Goal: Transaction & Acquisition: Purchase product/service

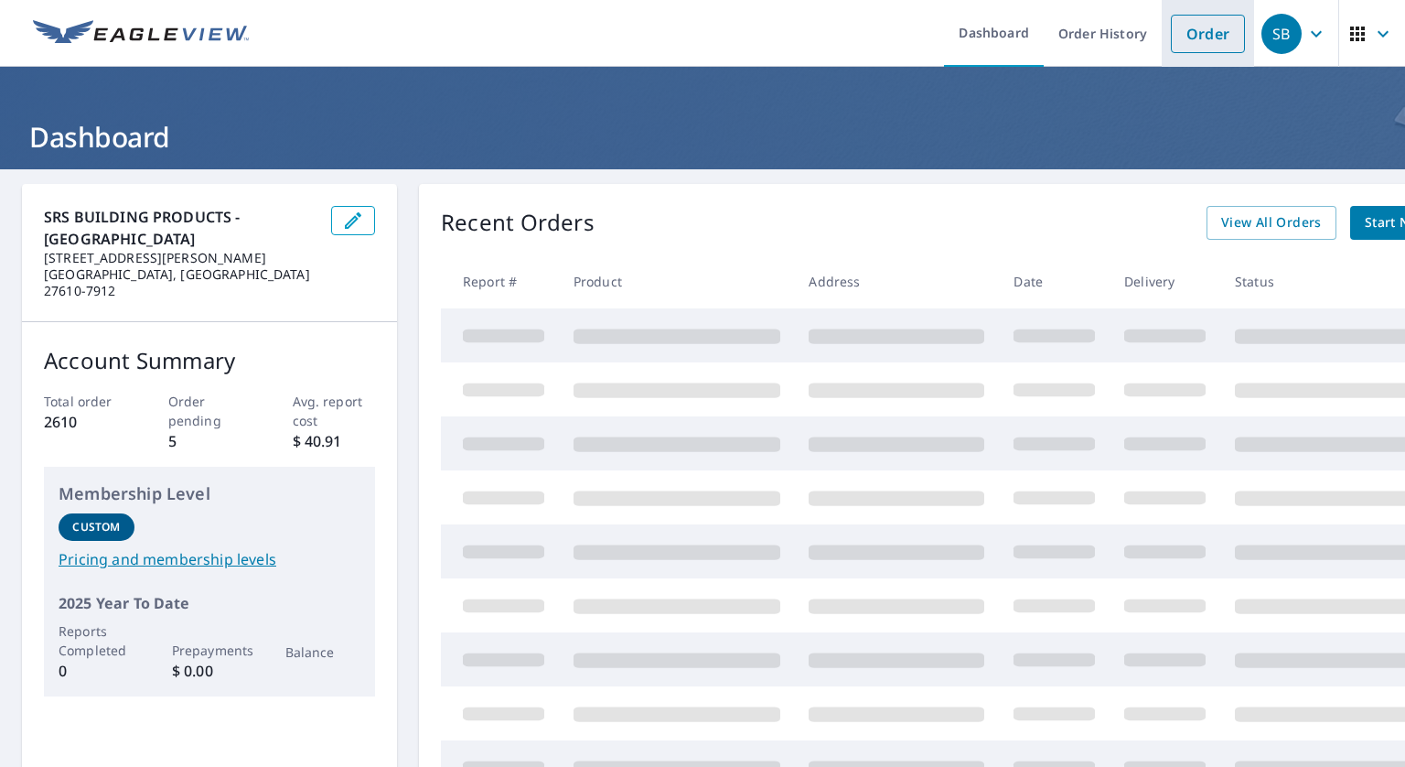
click at [1200, 27] on link "Order" at bounding box center [1208, 34] width 74 height 38
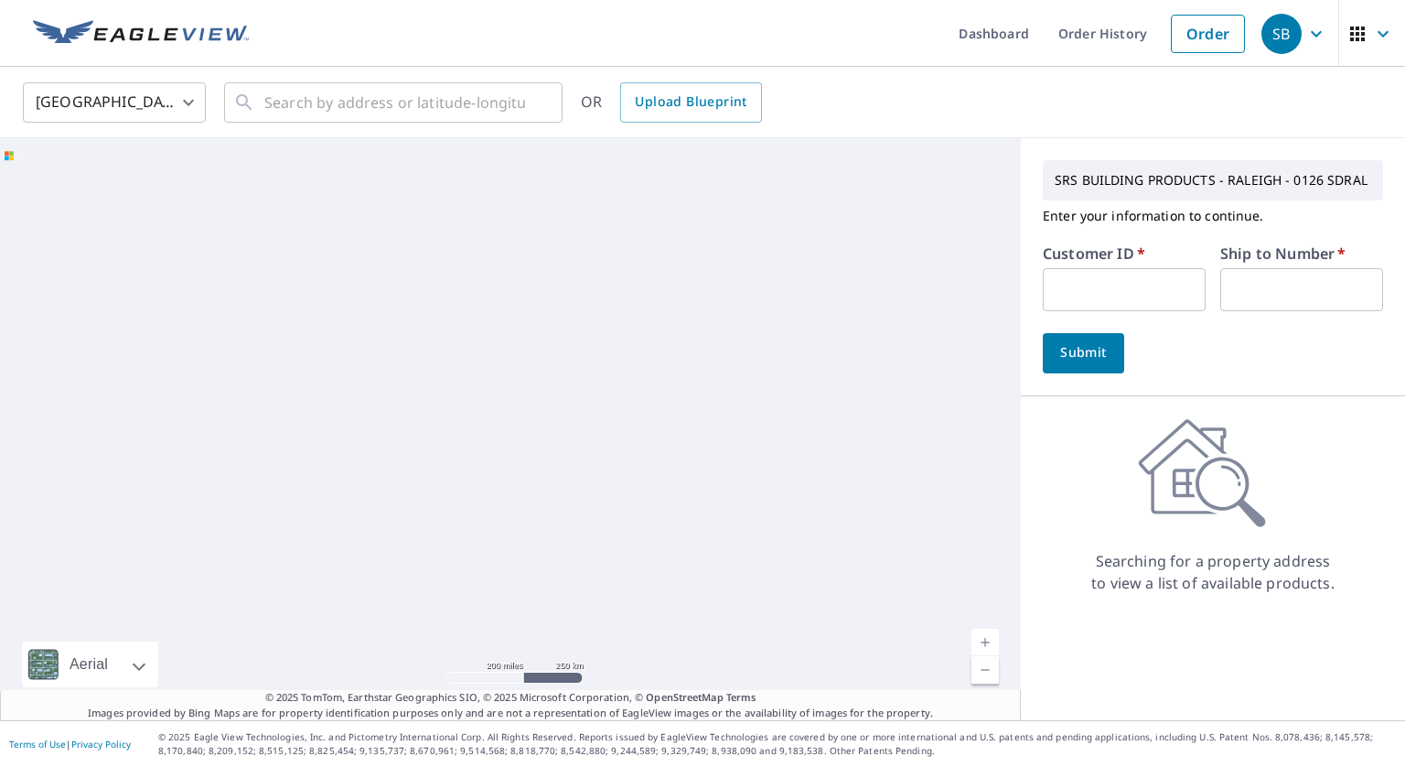
click at [1061, 298] on input "text" at bounding box center [1124, 289] width 163 height 43
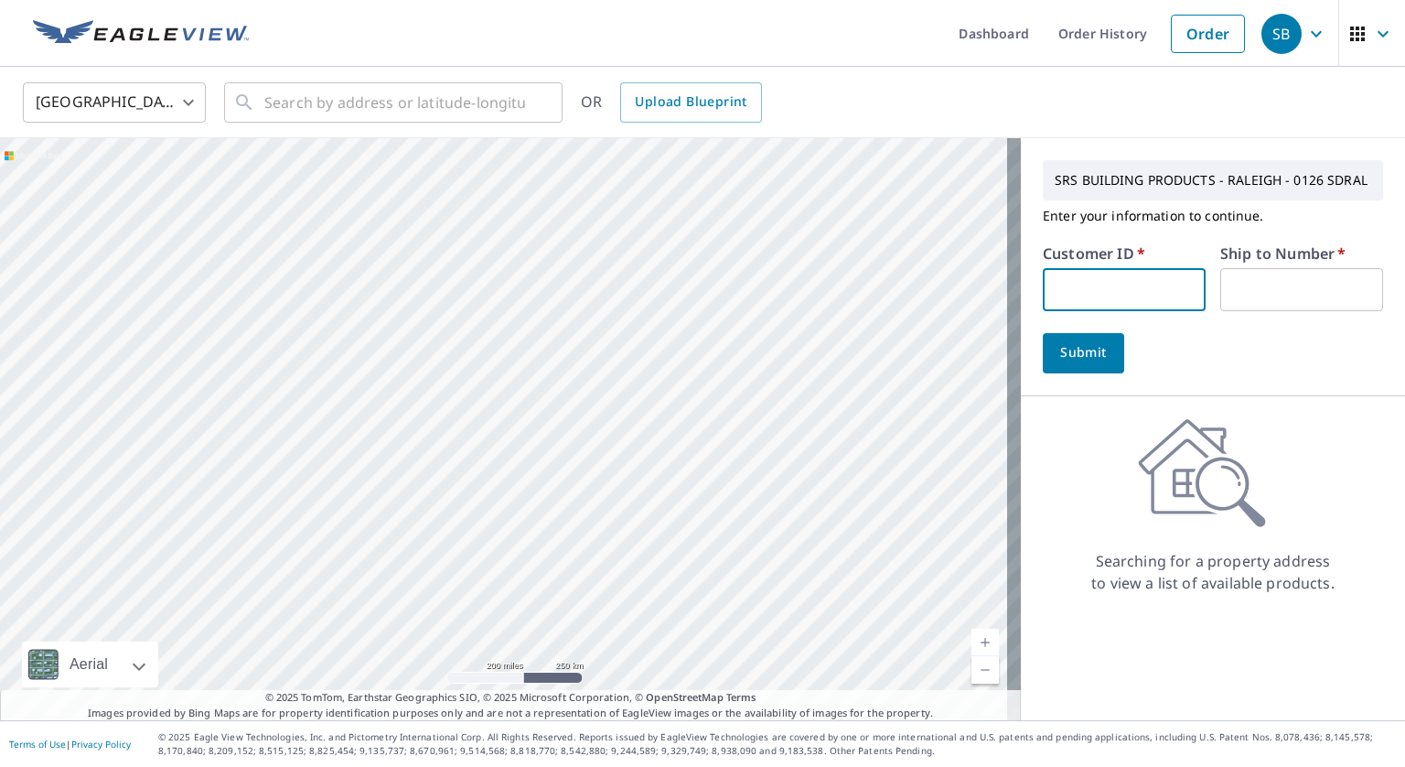
type input "s054981"
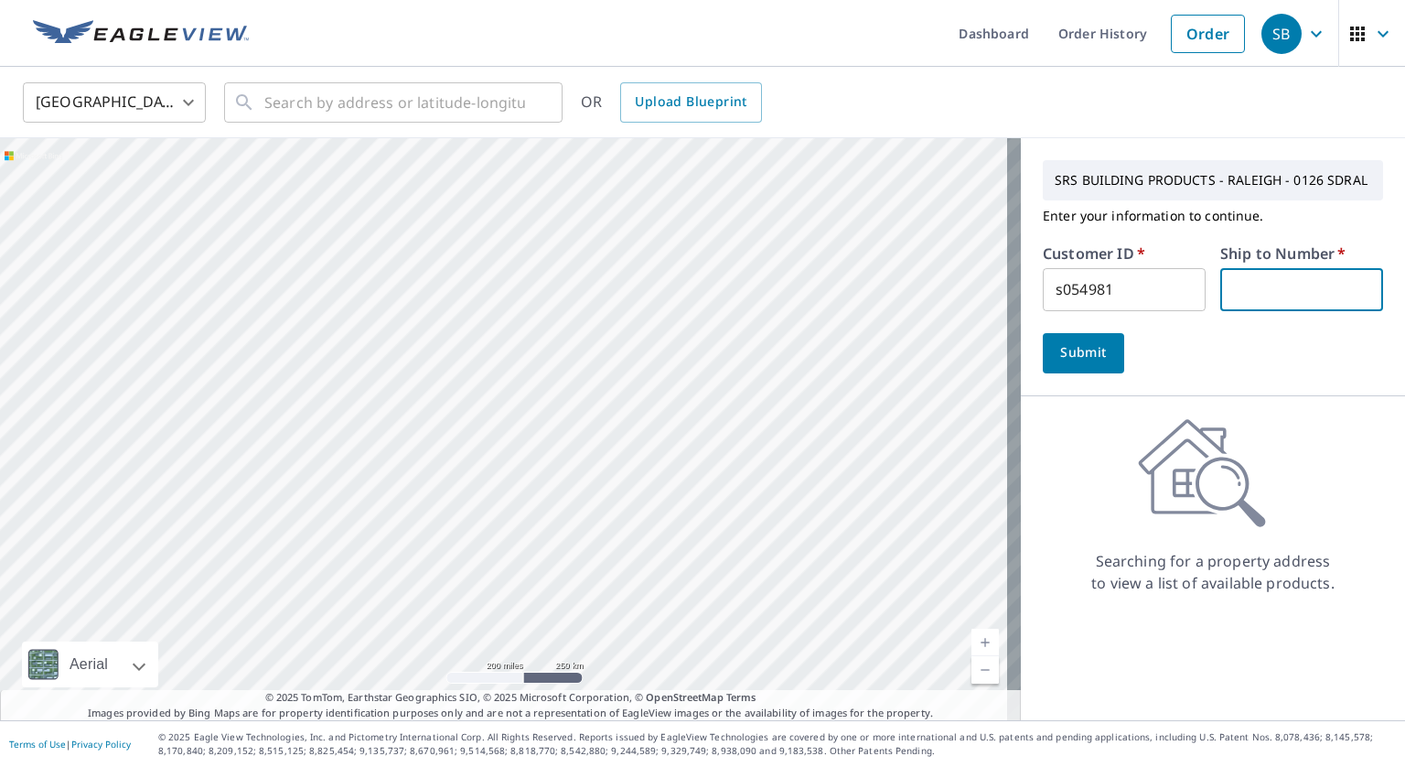
click at [1233, 294] on input "text" at bounding box center [1302, 289] width 163 height 43
type input "1"
click at [1058, 356] on span "Submit" at bounding box center [1084, 352] width 52 height 23
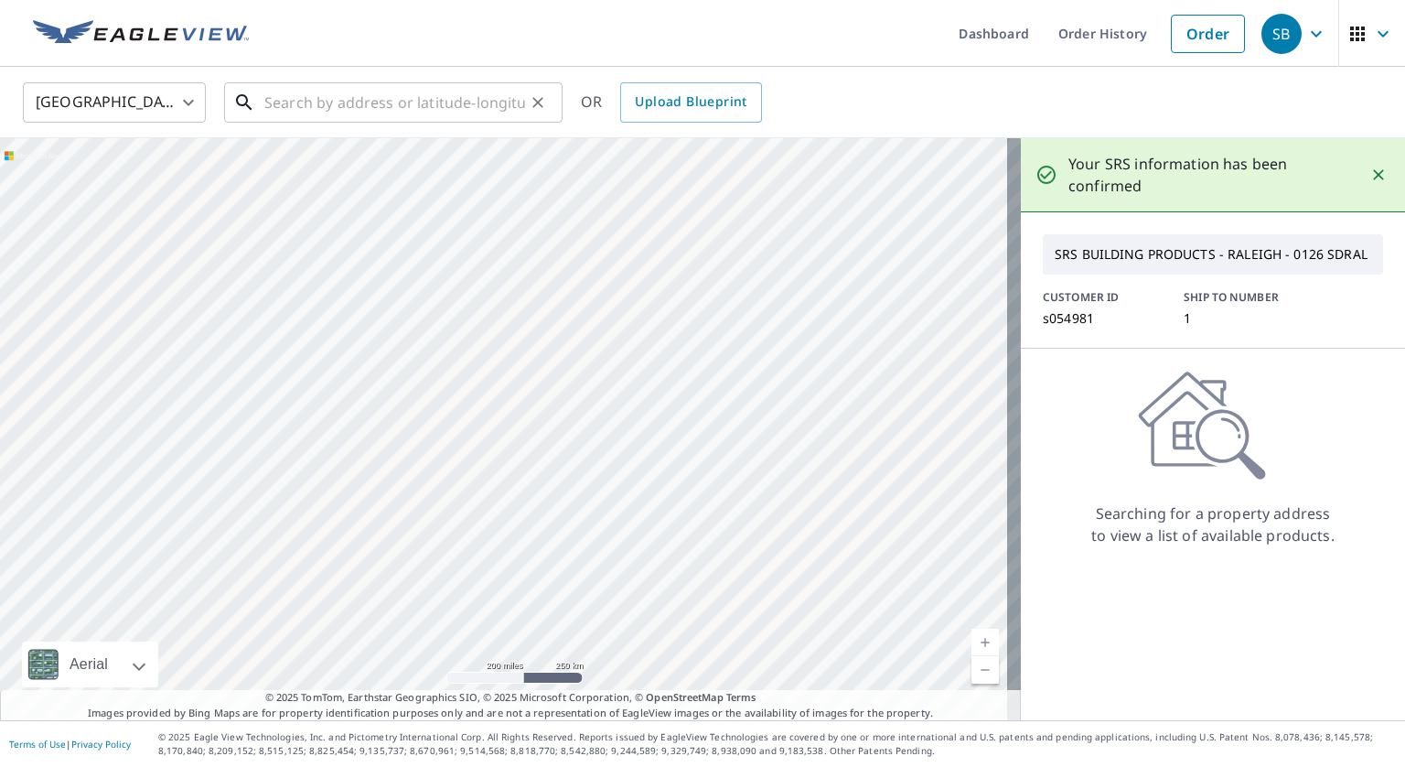
click at [388, 103] on input "text" at bounding box center [394, 102] width 261 height 51
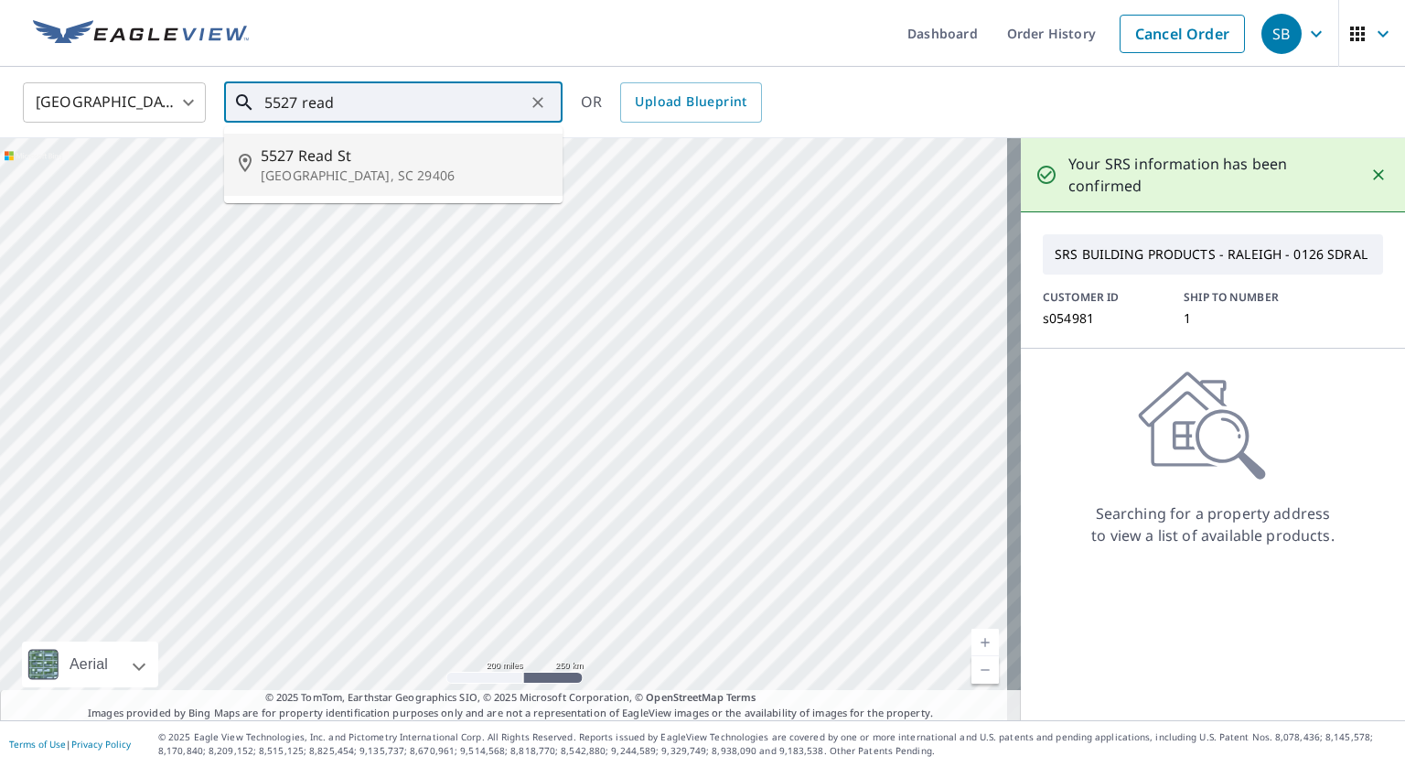
click at [384, 145] on span "5527 Read St" at bounding box center [404, 156] width 287 height 22
type input "[STREET_ADDRESS]"
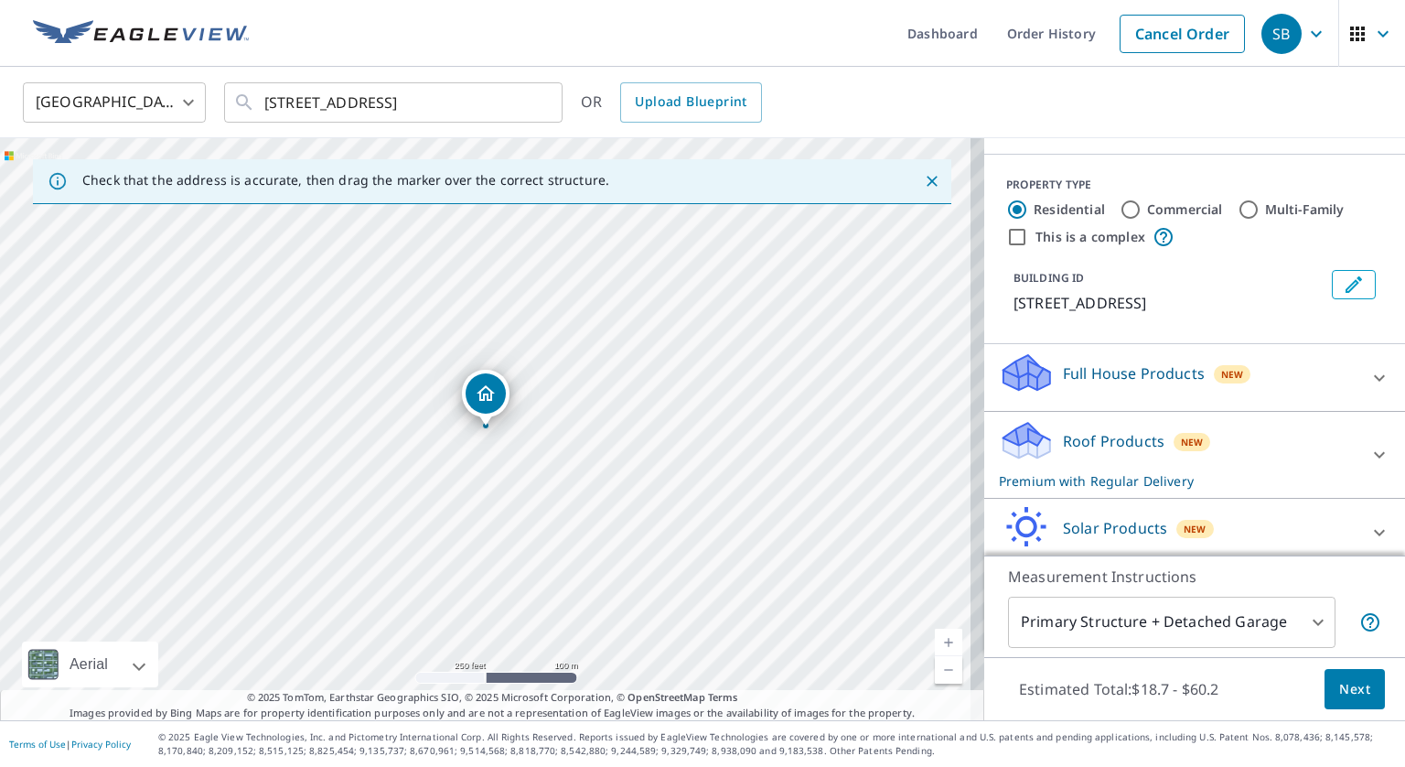
scroll to position [174, 0]
click at [935, 632] on link "Current Level 17, Zoom In" at bounding box center [948, 642] width 27 height 27
click at [935, 632] on link "Current Level 18, Zoom In" at bounding box center [948, 642] width 27 height 27
click at [935, 632] on link "Current Level 19, Zoom In" at bounding box center [948, 642] width 27 height 27
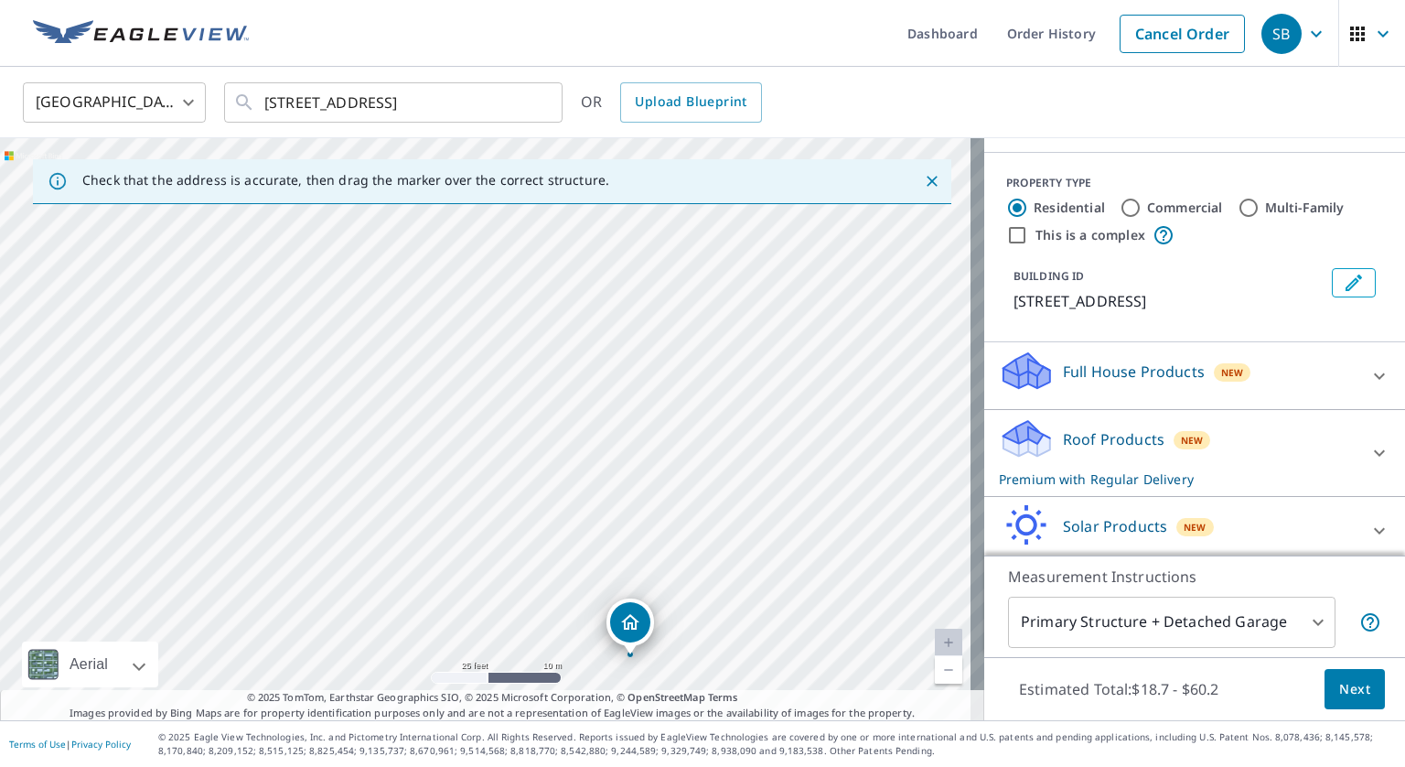
drag, startPoint x: 546, startPoint y: 457, endPoint x: 742, endPoint y: 801, distance: 395.1
click at [742, 766] on html "SB SB Dashboard Order History Cancel Order SB [GEOGRAPHIC_DATA] [GEOGRAPHIC_DAT…" at bounding box center [702, 383] width 1405 height 767
click at [699, 328] on div "[STREET_ADDRESS]" at bounding box center [492, 429] width 985 height 582
drag, startPoint x: 498, startPoint y: 353, endPoint x: 588, endPoint y: 777, distance: 433.2
click at [588, 766] on html "SB SB Dashboard Order History Cancel Order SB [GEOGRAPHIC_DATA] [GEOGRAPHIC_DAT…" at bounding box center [702, 383] width 1405 height 767
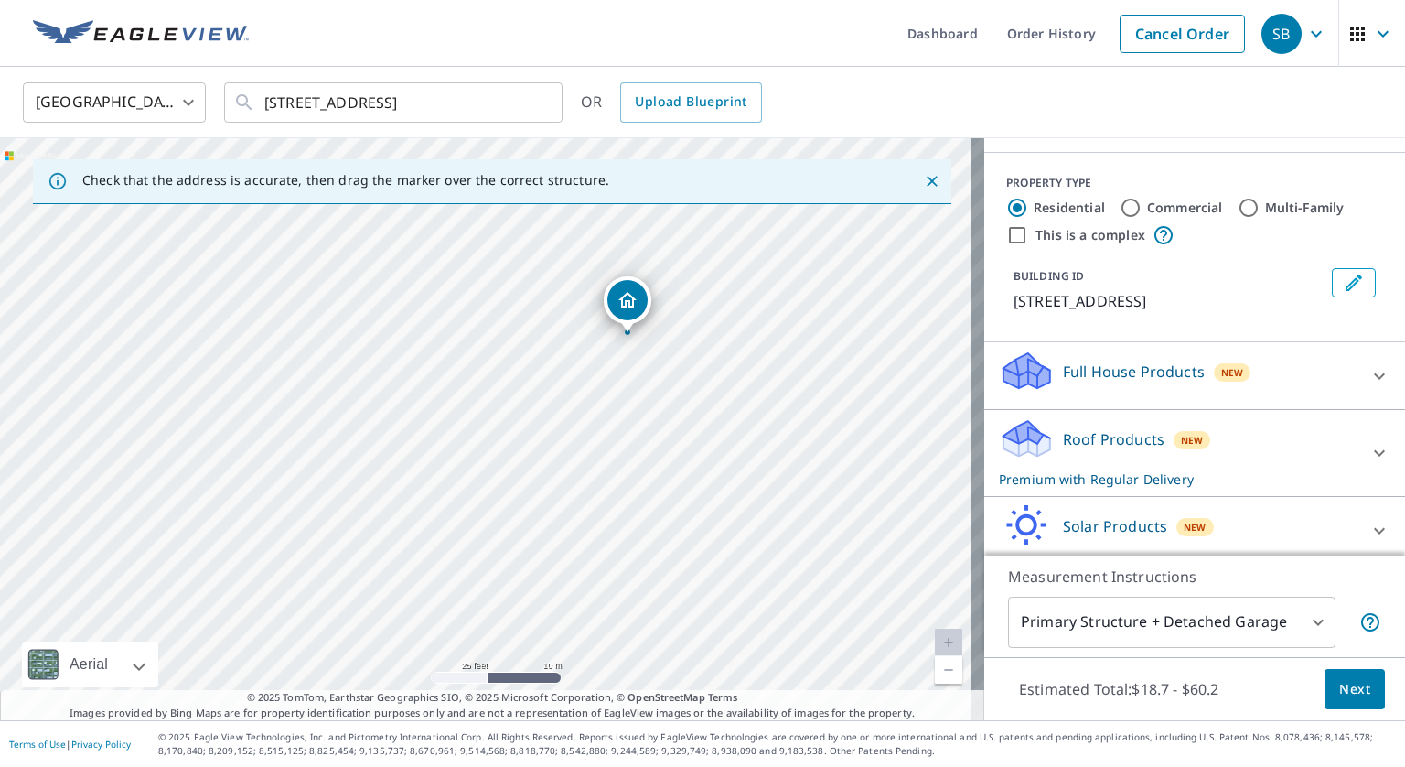
click at [488, 393] on div "[STREET_ADDRESS]" at bounding box center [492, 429] width 985 height 582
drag, startPoint x: 468, startPoint y: 259, endPoint x: 616, endPoint y: 802, distance: 563.1
click at [616, 766] on html "SB SB Dashboard Order History Cancel Order SB [GEOGRAPHIC_DATA] [GEOGRAPHIC_DAT…" at bounding box center [702, 383] width 1405 height 767
click at [606, 548] on div "[STREET_ADDRESS]" at bounding box center [492, 429] width 985 height 582
drag, startPoint x: 542, startPoint y: 313, endPoint x: 511, endPoint y: 296, distance: 34.4
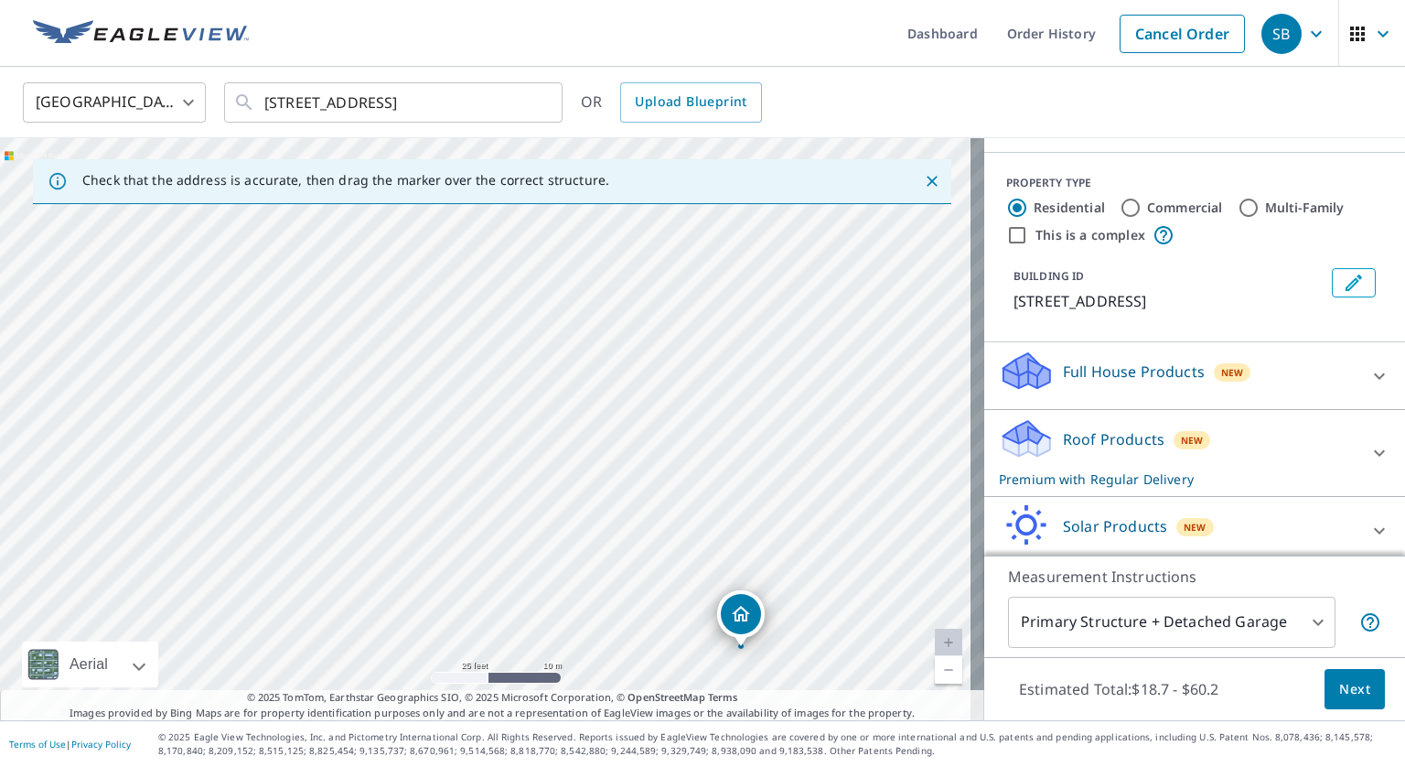
click at [511, 296] on div "[STREET_ADDRESS]" at bounding box center [492, 429] width 985 height 582
drag, startPoint x: 565, startPoint y: 418, endPoint x: 557, endPoint y: 331, distance: 87.2
click at [557, 331] on div "[STREET_ADDRESS]" at bounding box center [492, 429] width 985 height 582
click at [1238, 205] on input "Multi-Family" at bounding box center [1249, 208] width 22 height 22
radio input "true"
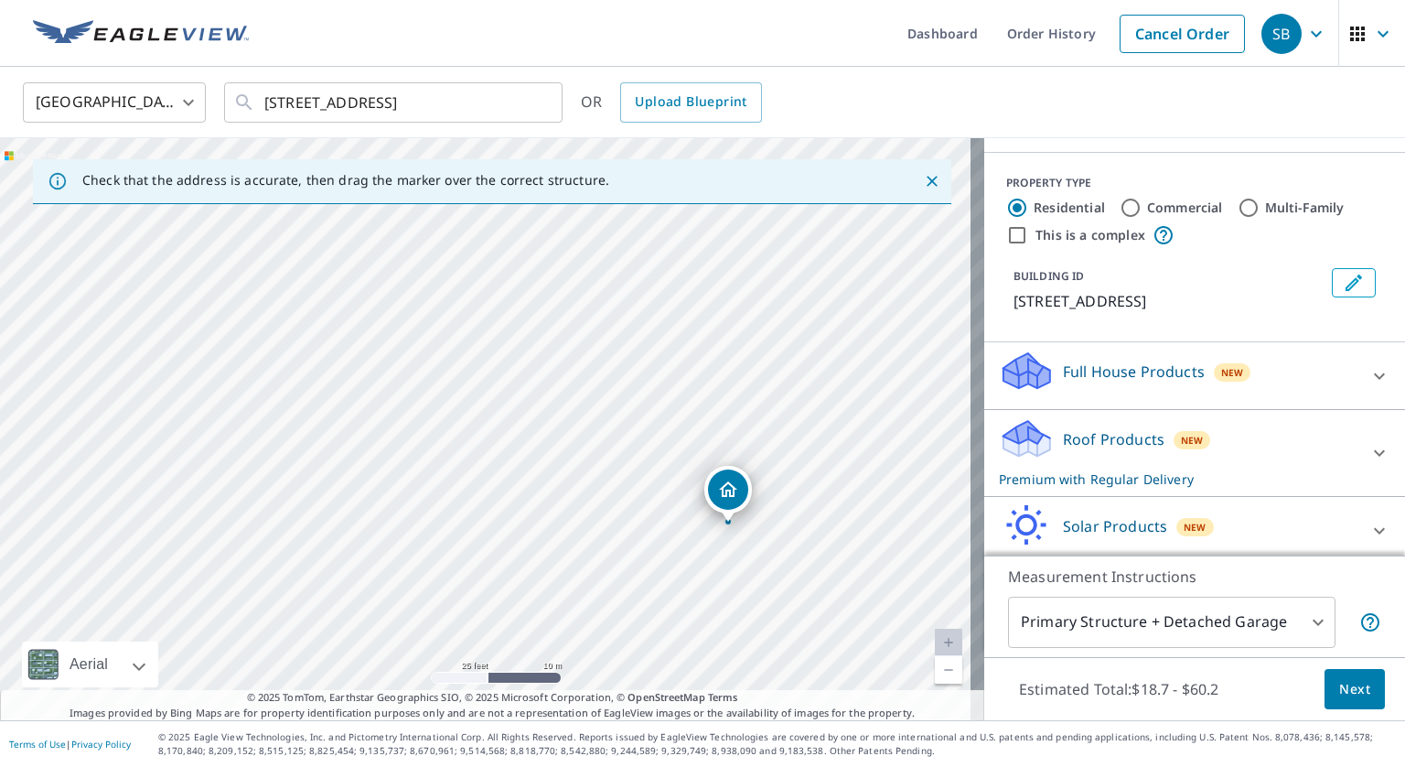
type input "2"
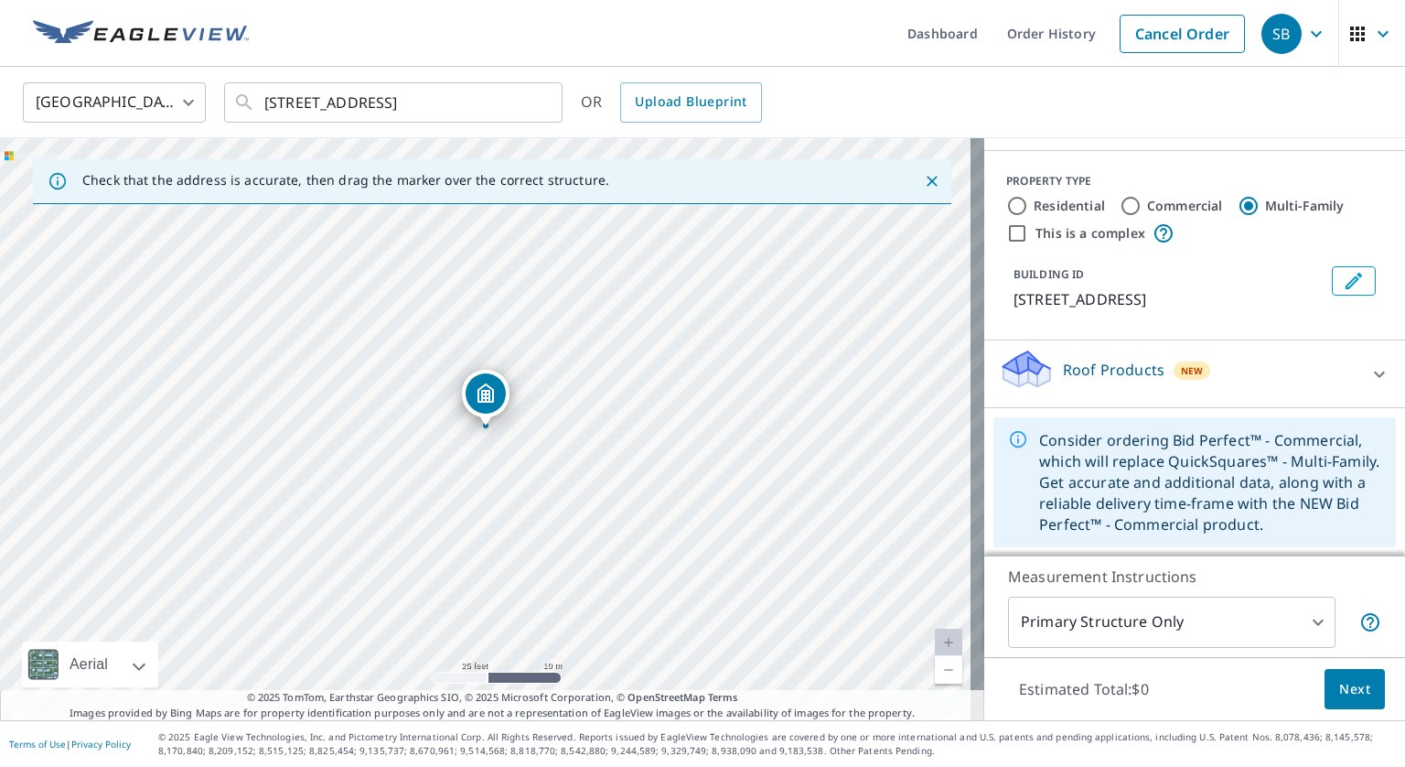
scroll to position [176, 0]
click at [1369, 372] on icon at bounding box center [1380, 374] width 22 height 22
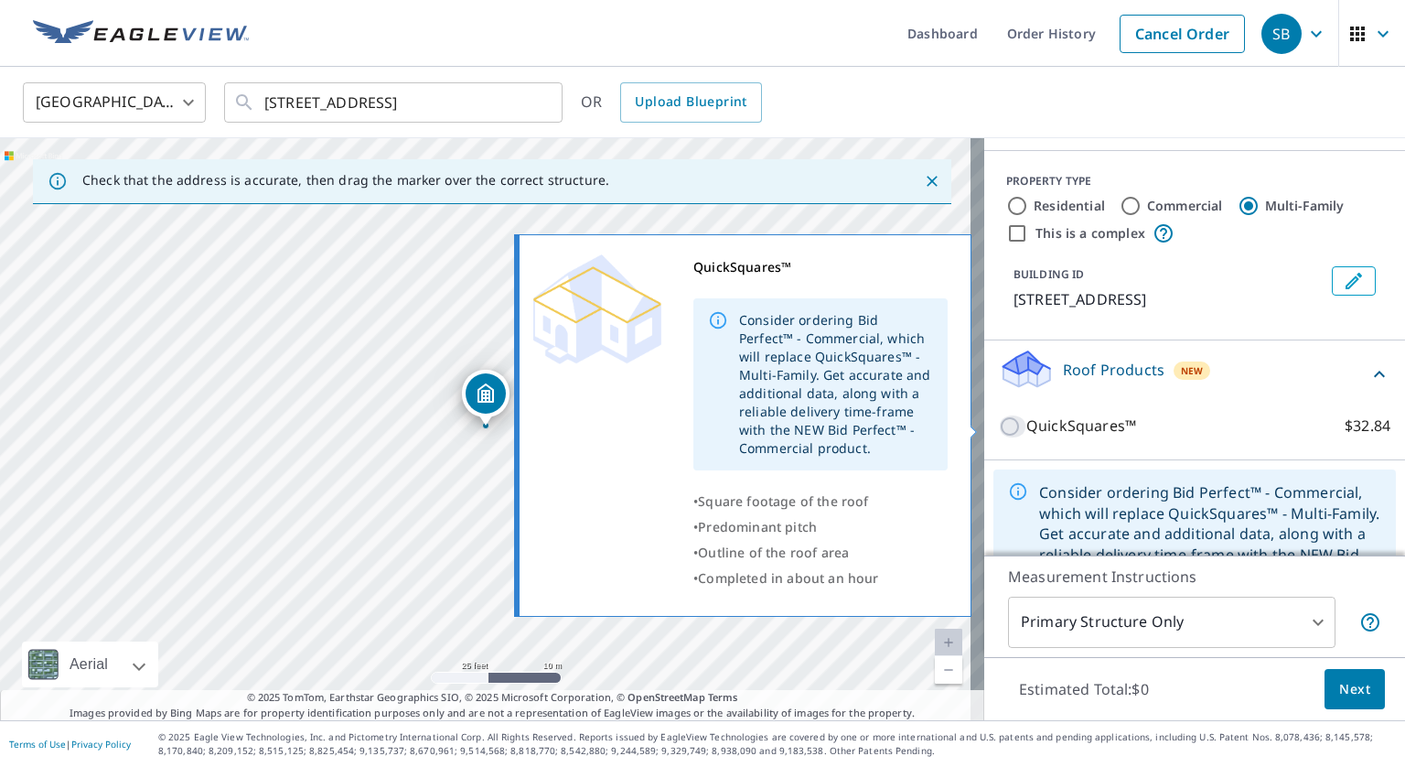
click at [999, 426] on input "QuickSquares™ $32.84" at bounding box center [1012, 426] width 27 height 22
checkbox input "true"
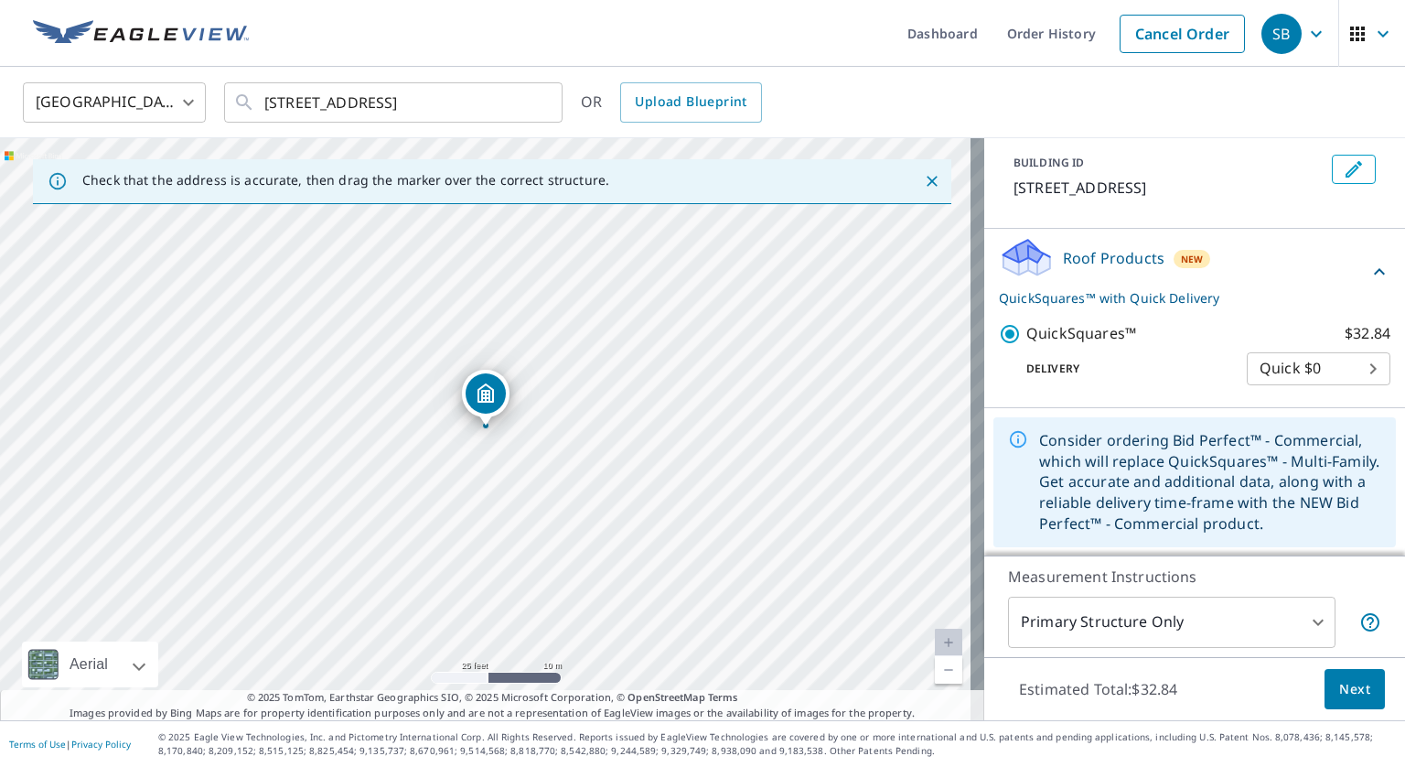
scroll to position [285, 0]
click at [1010, 442] on icon at bounding box center [1018, 441] width 16 height 16
click at [1039, 429] on div "Consider ordering Bid Perfect™ - Commercial, which will replace QuickSquares™ -…" at bounding box center [1210, 484] width 342 height 119
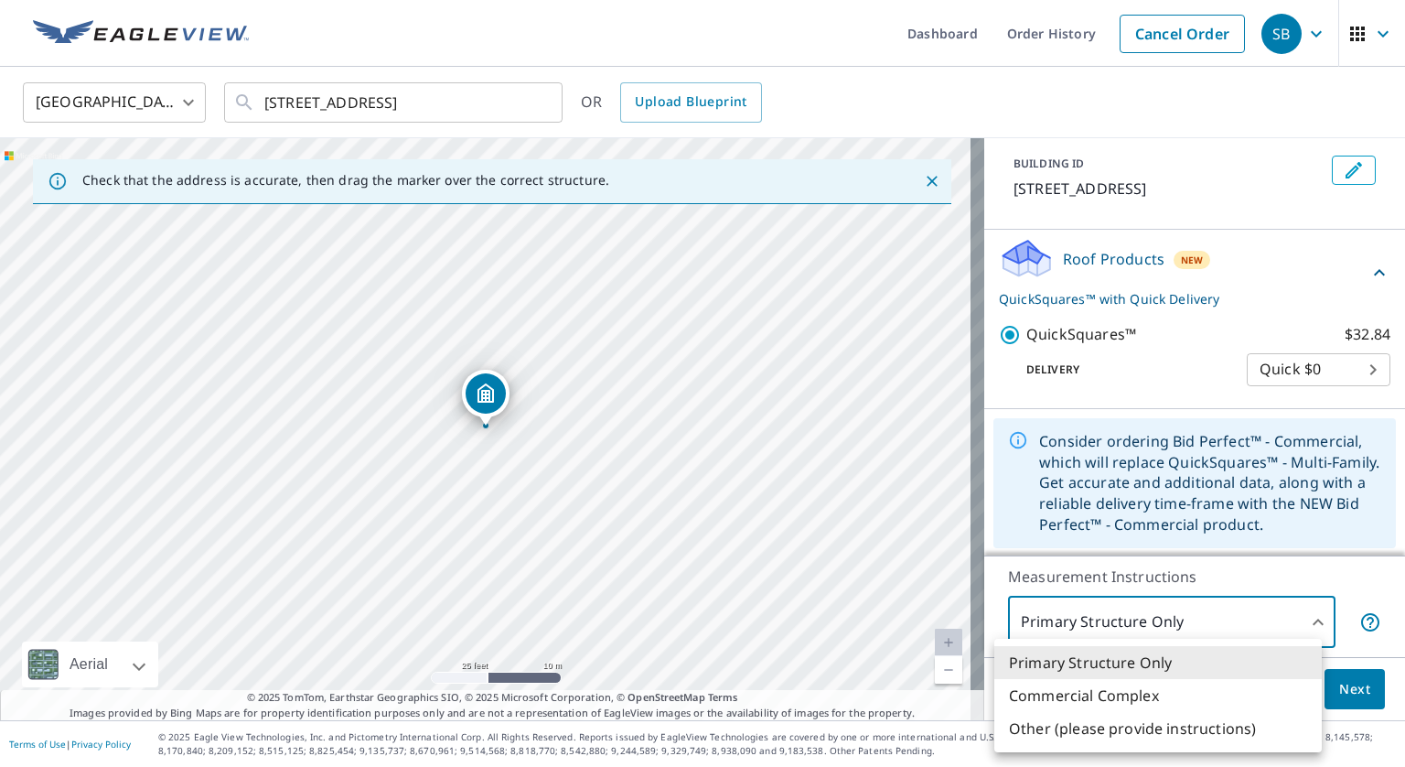
click at [1247, 645] on body "SB SB Dashboard Order History Cancel Order SB [GEOGRAPHIC_DATA] [GEOGRAPHIC_DAT…" at bounding box center [702, 383] width 1405 height 767
click at [1163, 687] on li "Commercial Complex" at bounding box center [1159, 695] width 328 height 33
type input "4"
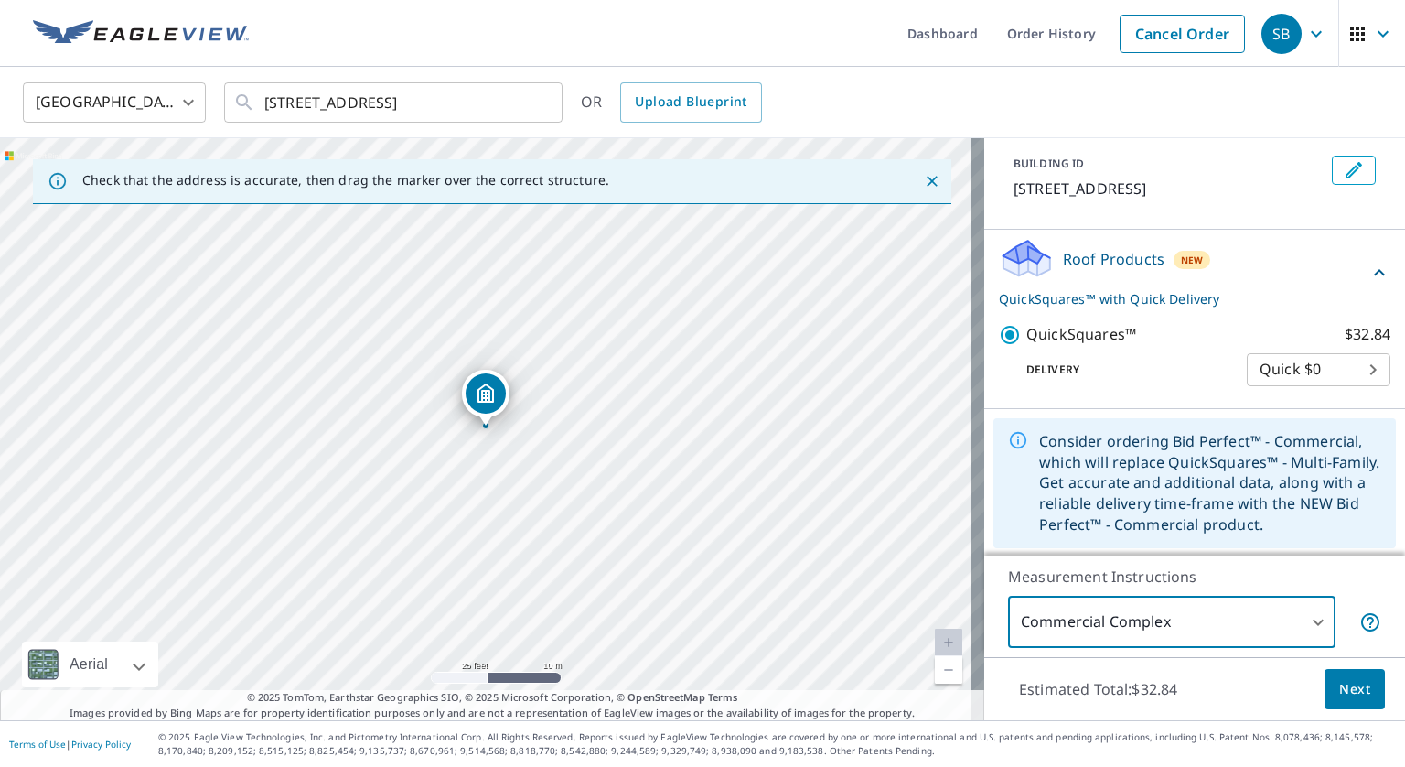
click at [1238, 619] on body "SB SB Dashboard Order History Cancel Order SB [GEOGRAPHIC_DATA] [GEOGRAPHIC_DAT…" at bounding box center [702, 383] width 1405 height 767
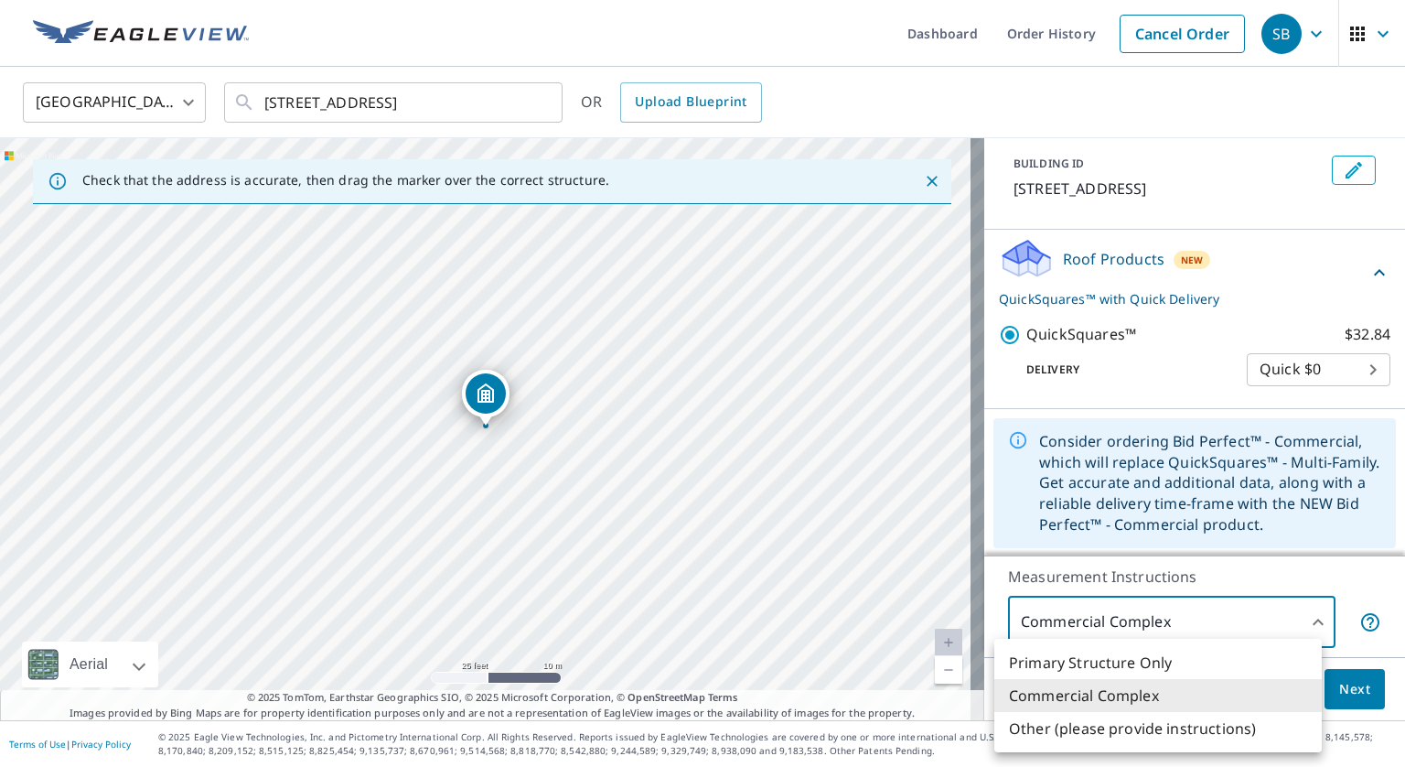
click at [1238, 546] on div at bounding box center [702, 383] width 1405 height 767
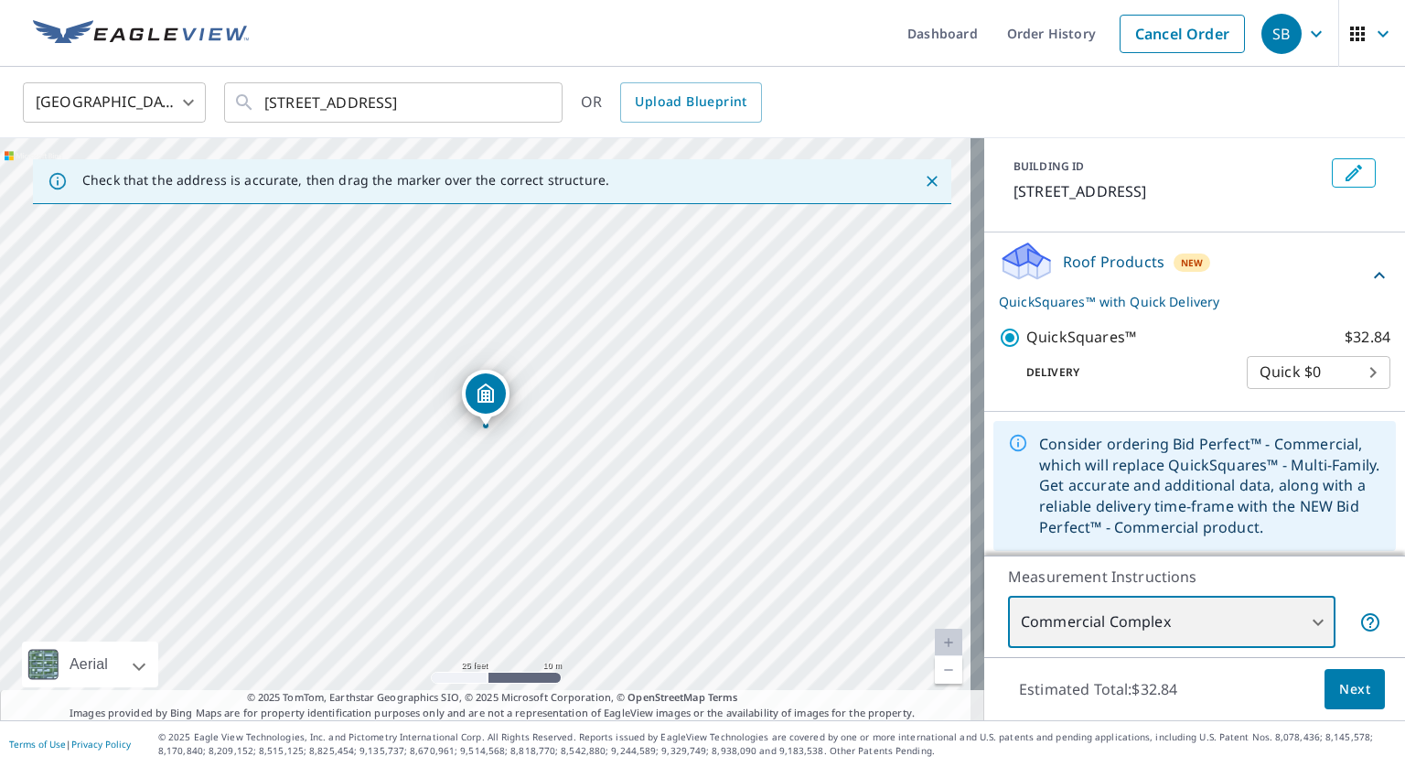
scroll to position [287, 0]
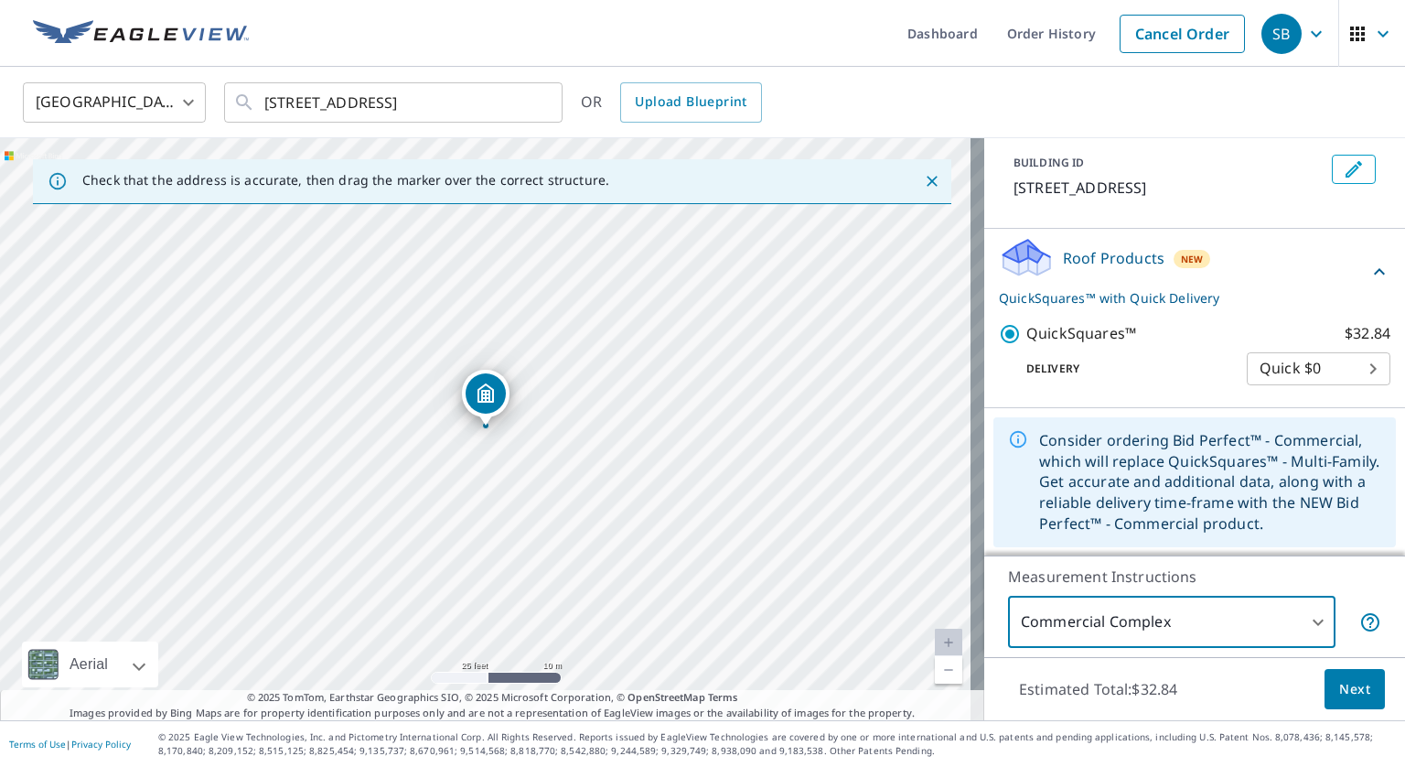
click at [1325, 684] on button "Next" at bounding box center [1355, 689] width 60 height 41
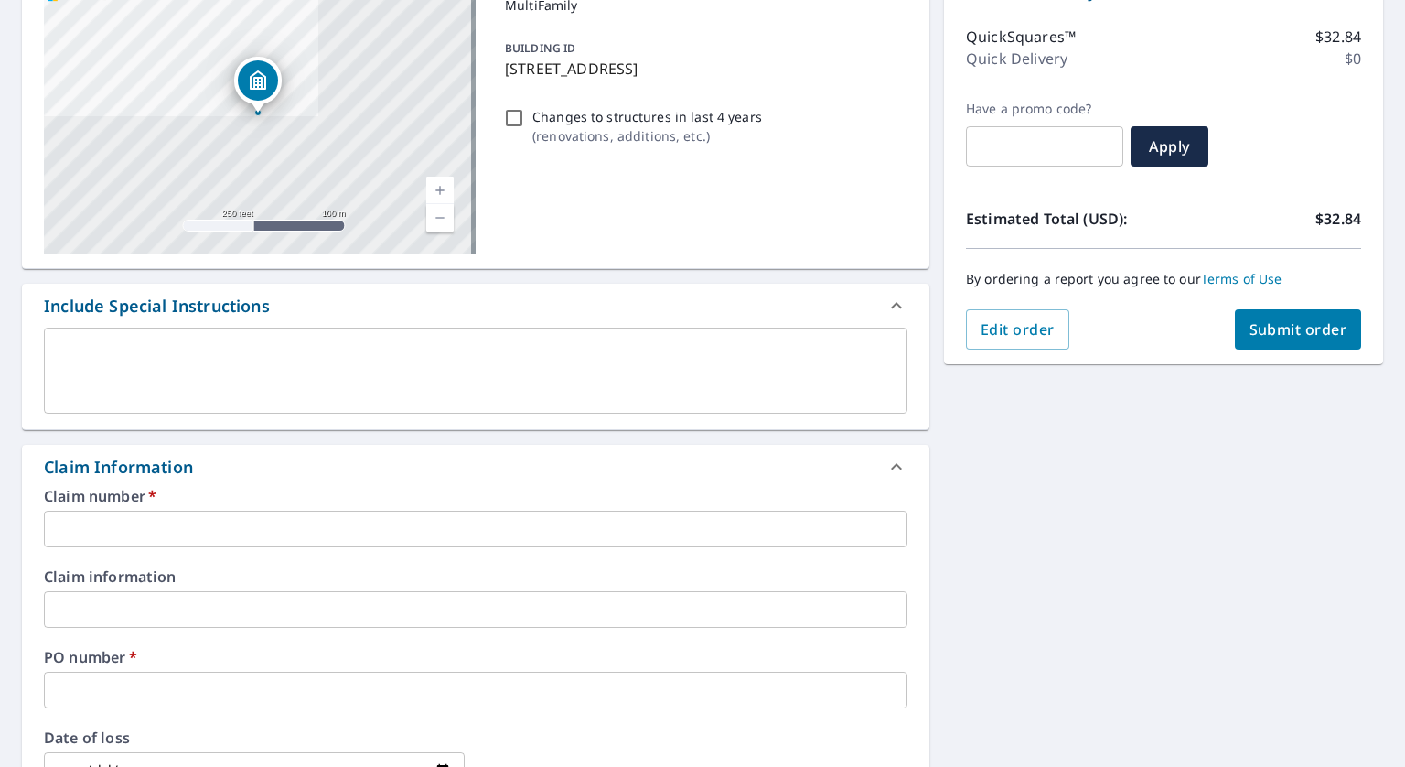
scroll to position [222, 0]
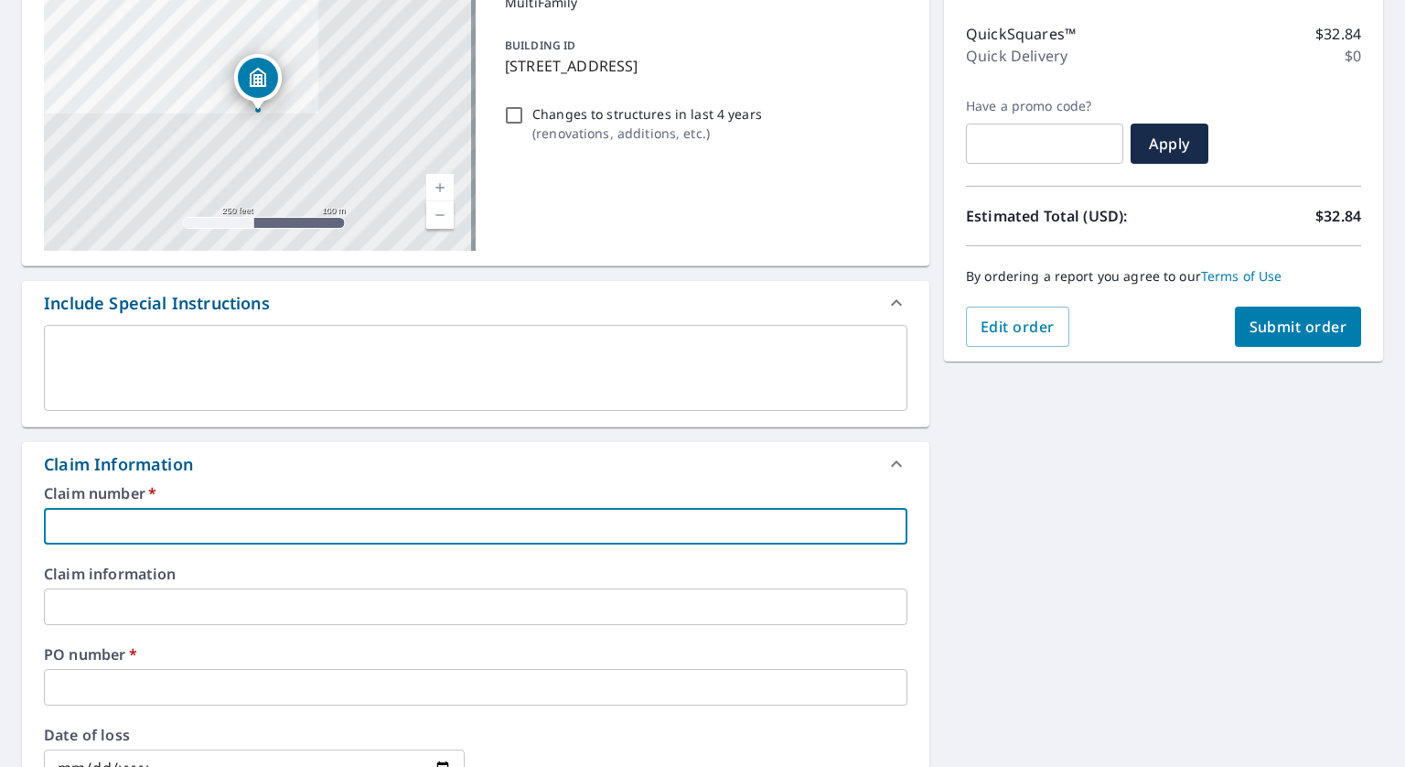
click at [200, 529] on input "text" at bounding box center [476, 526] width 864 height 37
type input "W"
checkbox input "true"
type input "Wi"
checkbox input "true"
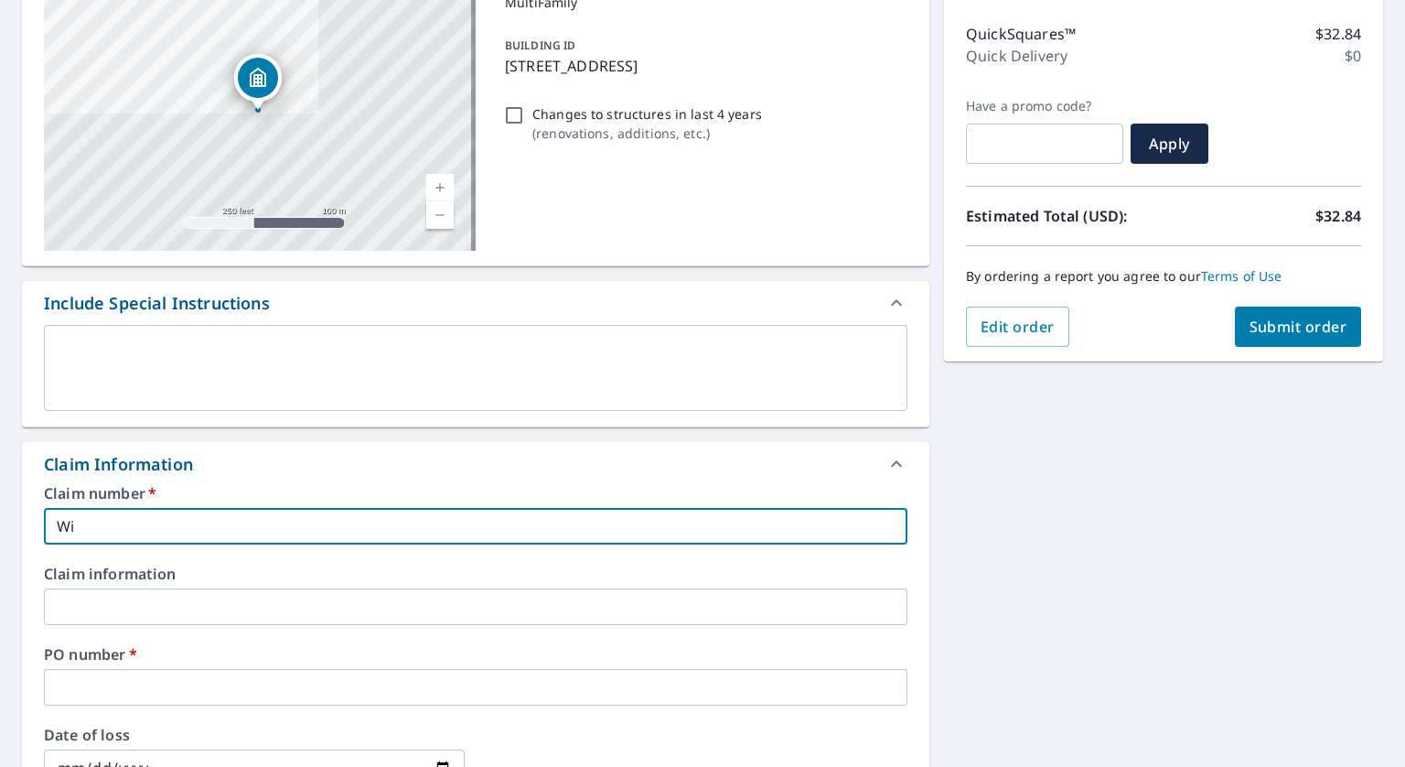
type input "Wil"
checkbox input "true"
type input "Will"
checkbox input "true"
type input "Will"
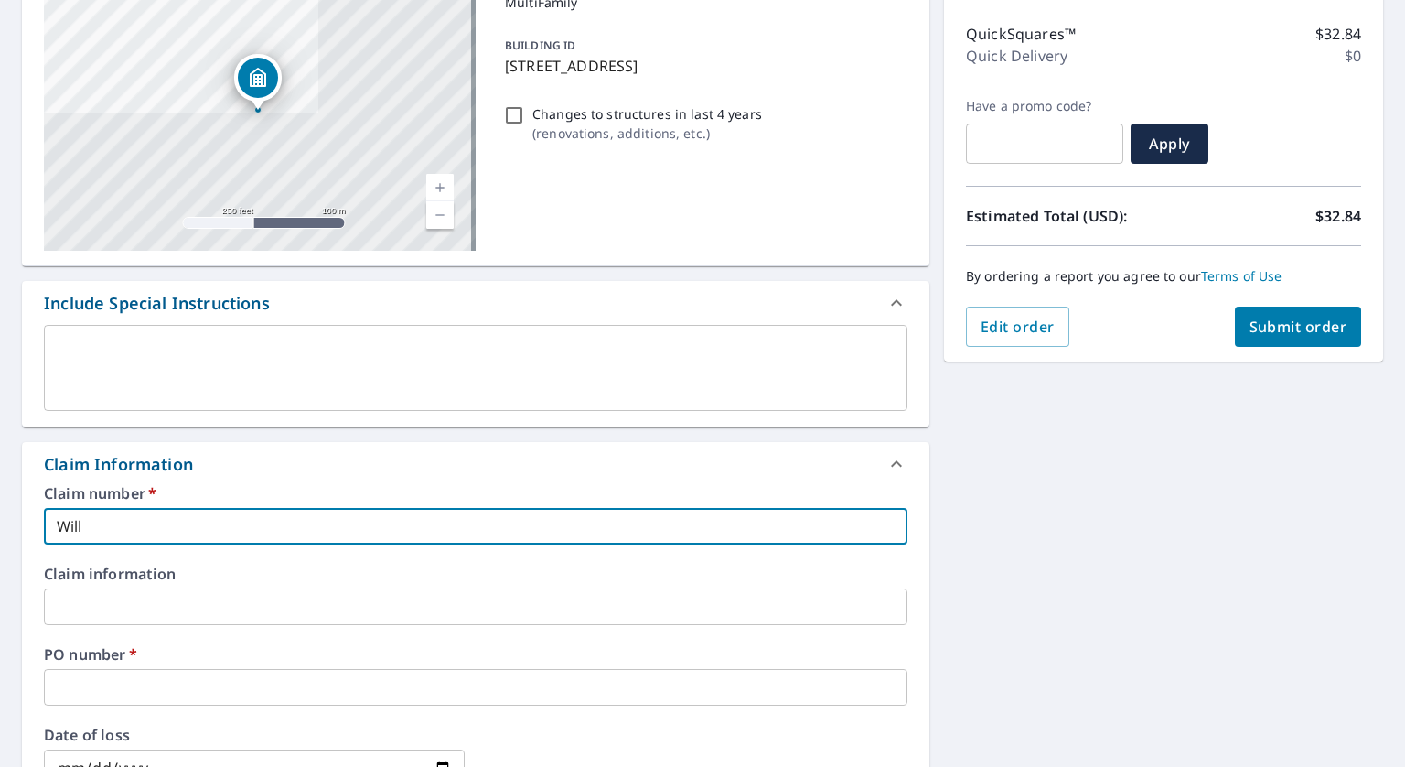
checkbox input "true"
type input "Will G"
checkbox input "true"
type input "Will GR"
checkbox input "true"
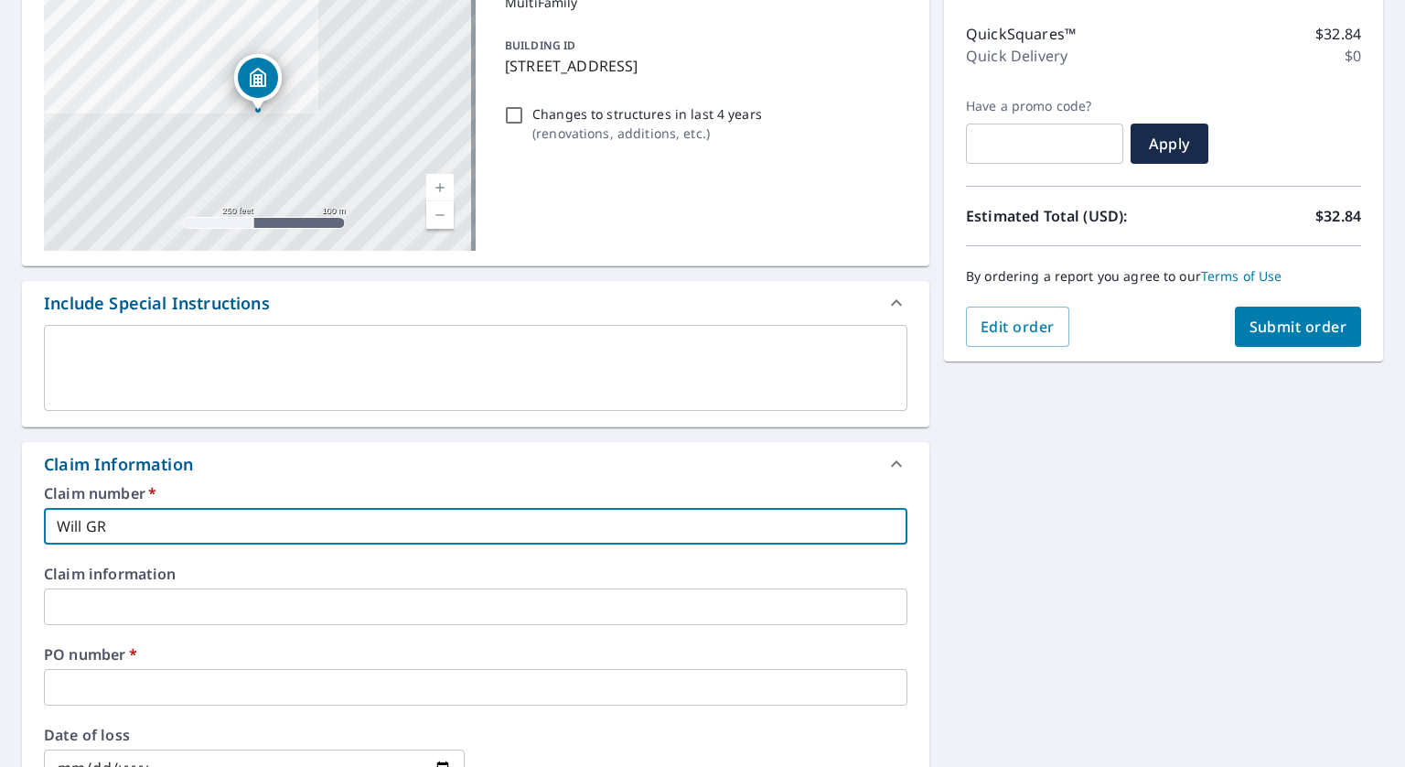
type input "Will GRa"
checkbox input "true"
type input "Will GR"
checkbox input "true"
type input "Will G"
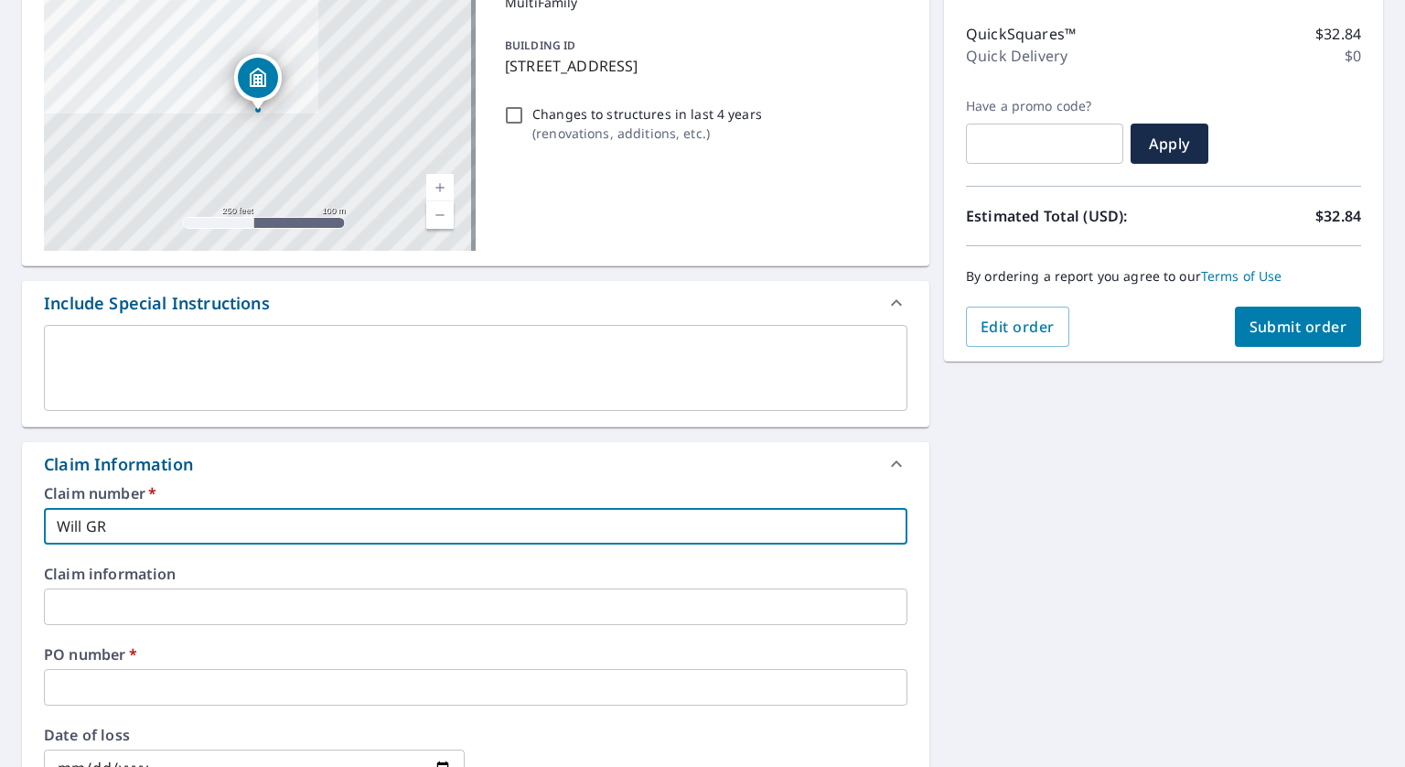
checkbox input "true"
type input "Will Gr"
checkbox input "true"
type input "[PERSON_NAME]"
checkbox input "true"
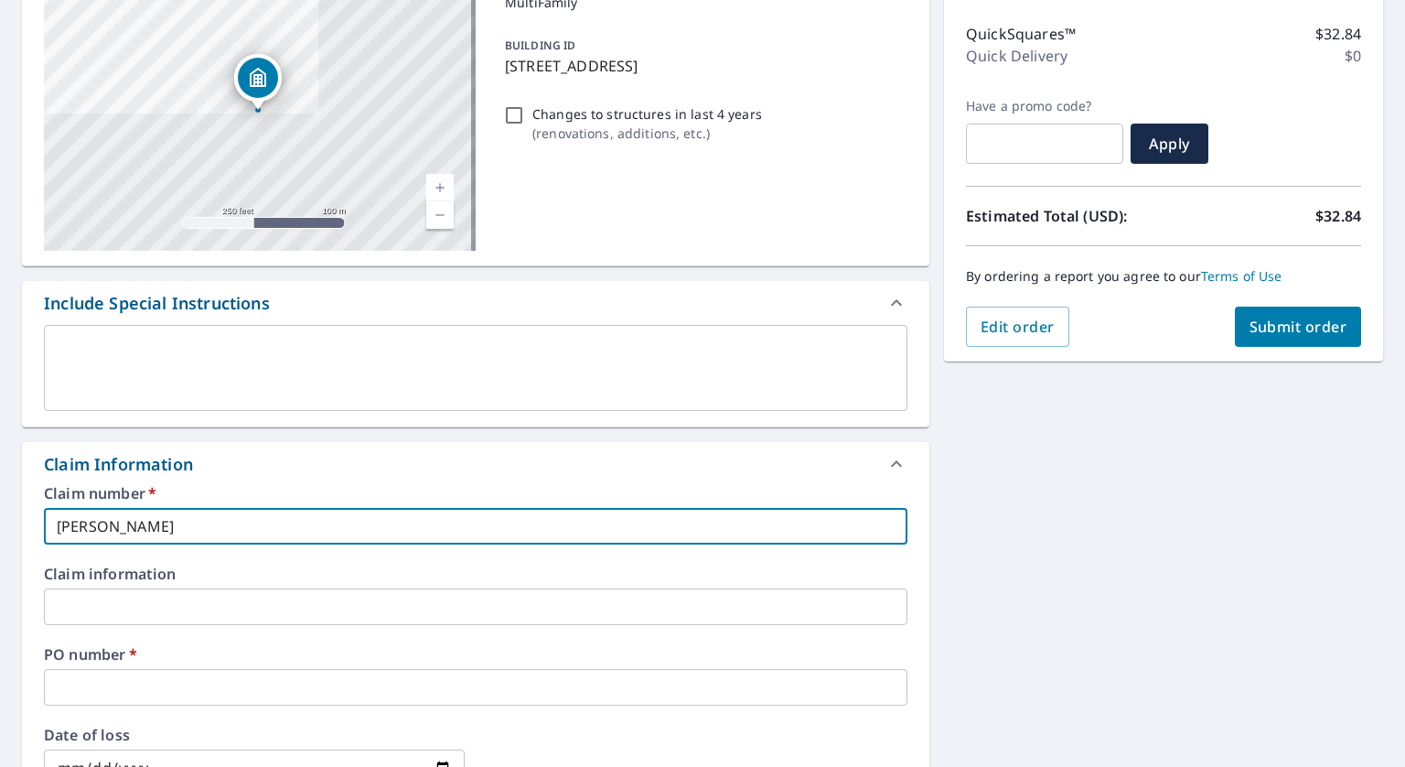
type input "[PERSON_NAME]"
checkbox input "true"
type input "Will Grave"
checkbox input "true"
type input "[PERSON_NAME]"
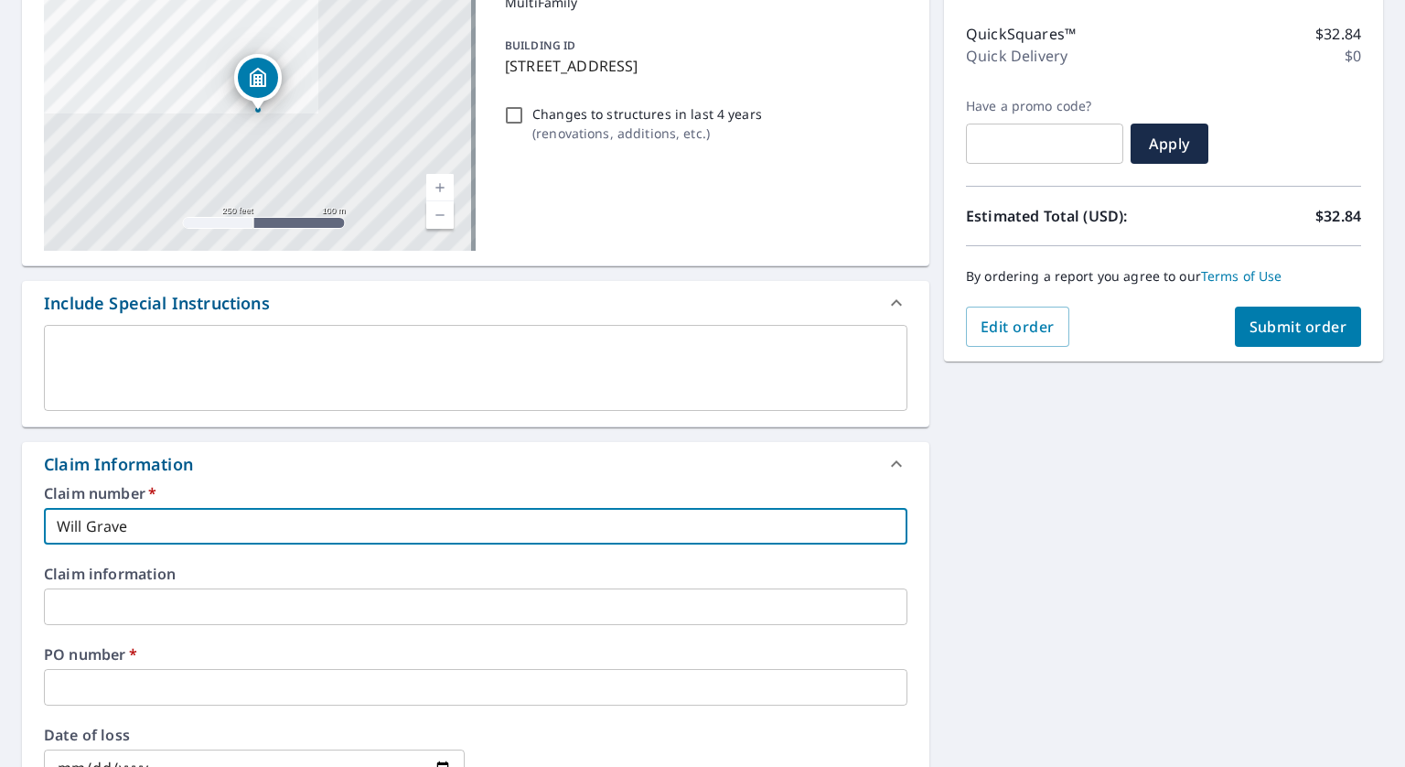
checkbox input "true"
type input "[PERSON_NAME]"
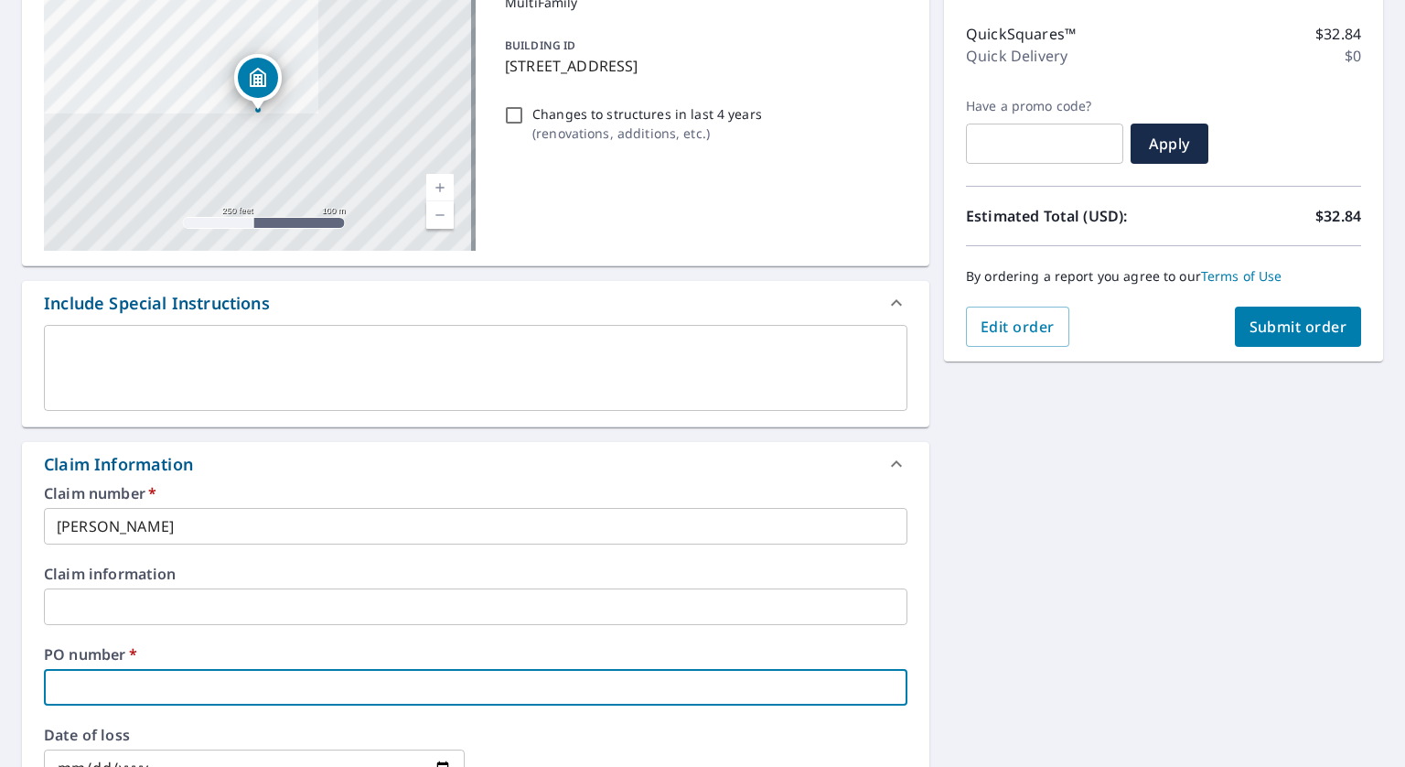
type input "W"
checkbox input "true"
type input "Wi"
checkbox input "true"
type input "Wil"
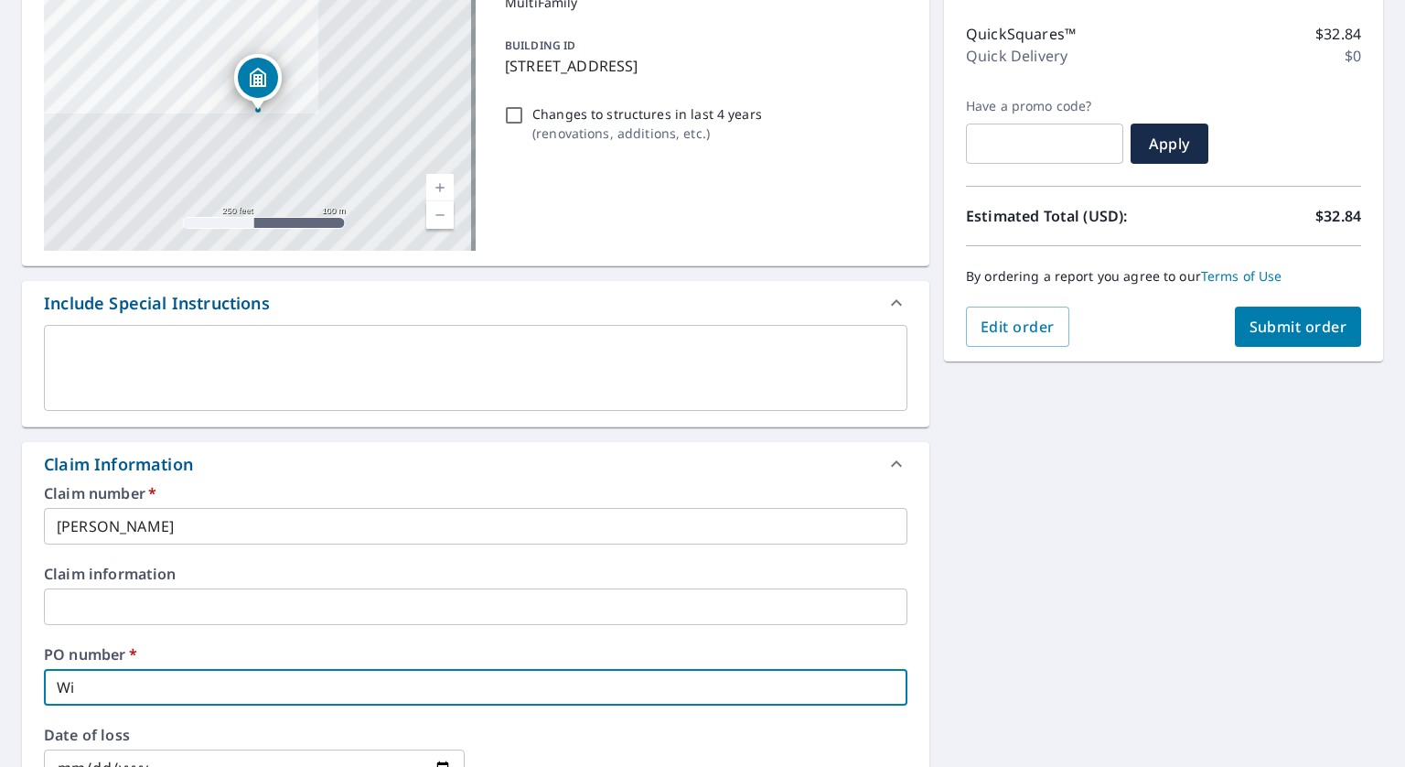
checkbox input "true"
type input "Will"
checkbox input "true"
type input "Will"
checkbox input "true"
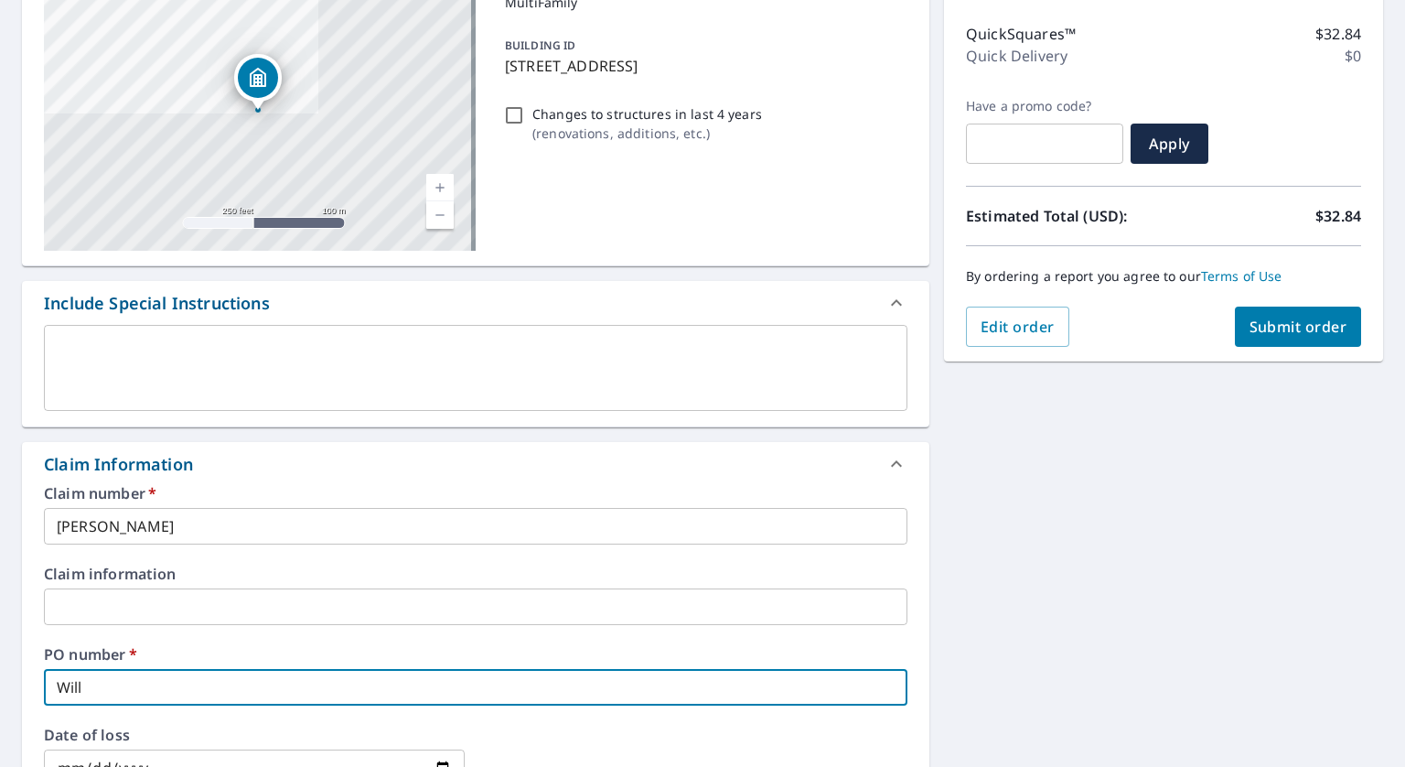
type input "Will G"
checkbox input "true"
type input "Will GR"
checkbox input "true"
type input "Will GRa"
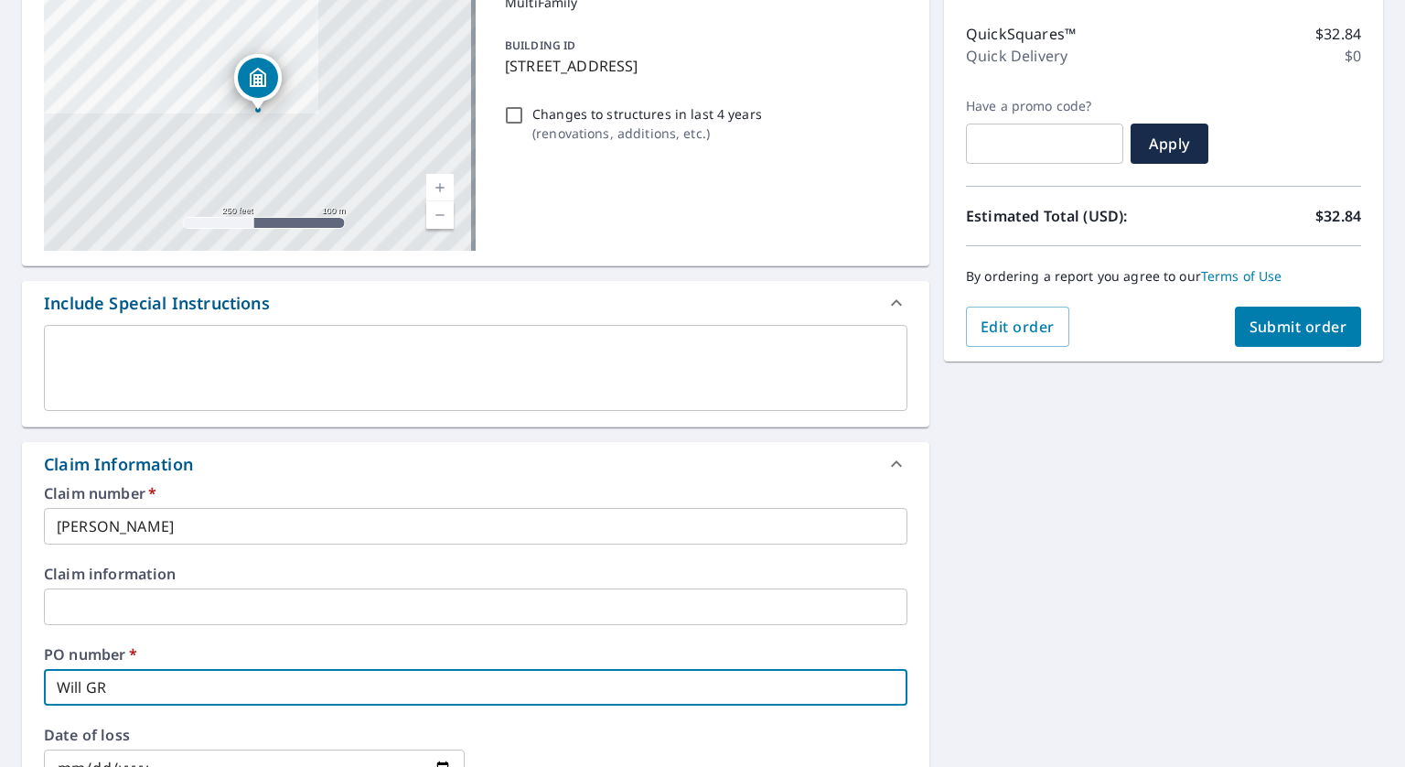
checkbox input "true"
type input "[PERSON_NAME]"
checkbox input "true"
type input "Will GRave"
checkbox input "true"
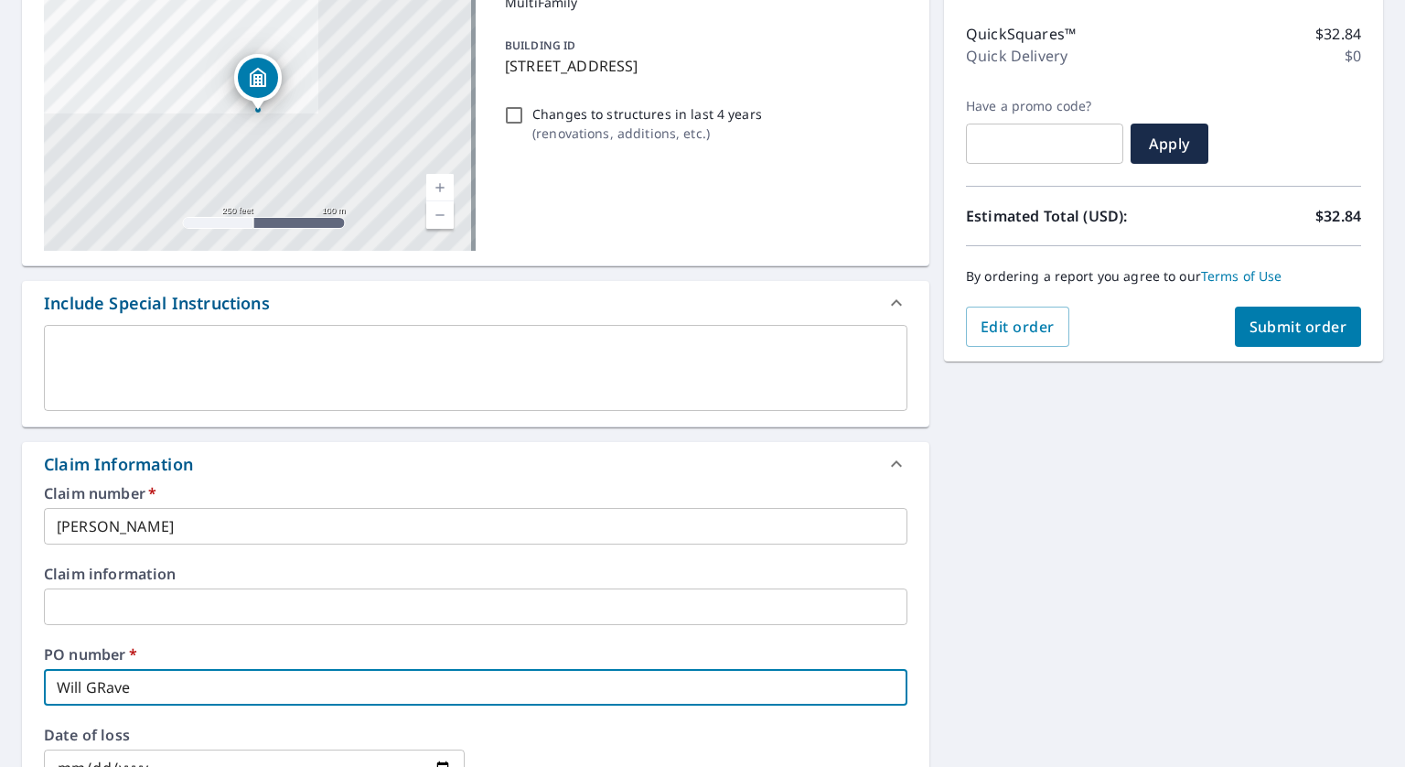
type input "[PERSON_NAME]"
checkbox input "true"
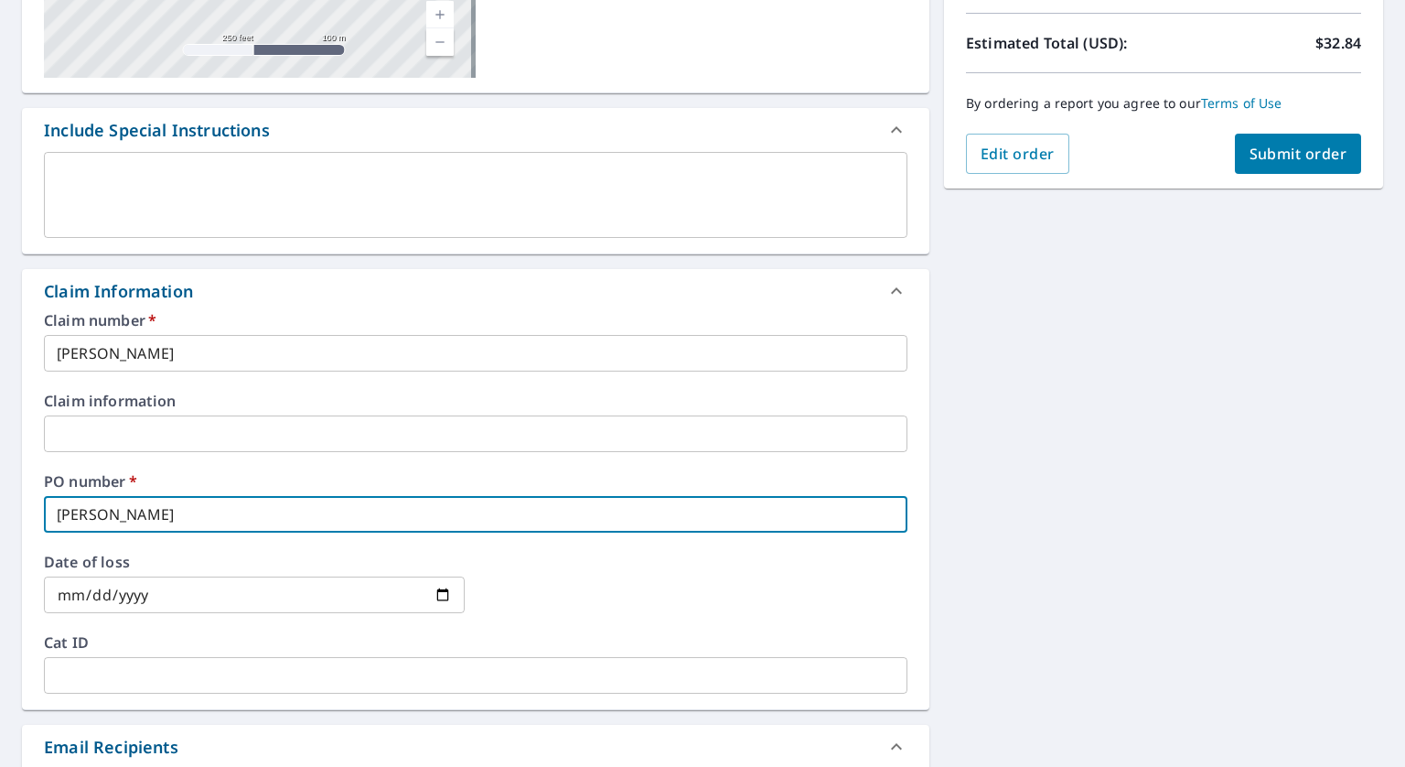
scroll to position [397, 0]
type input "Will Gaves"
checkbox input "true"
type input "[PERSON_NAME]"
checkbox input "true"
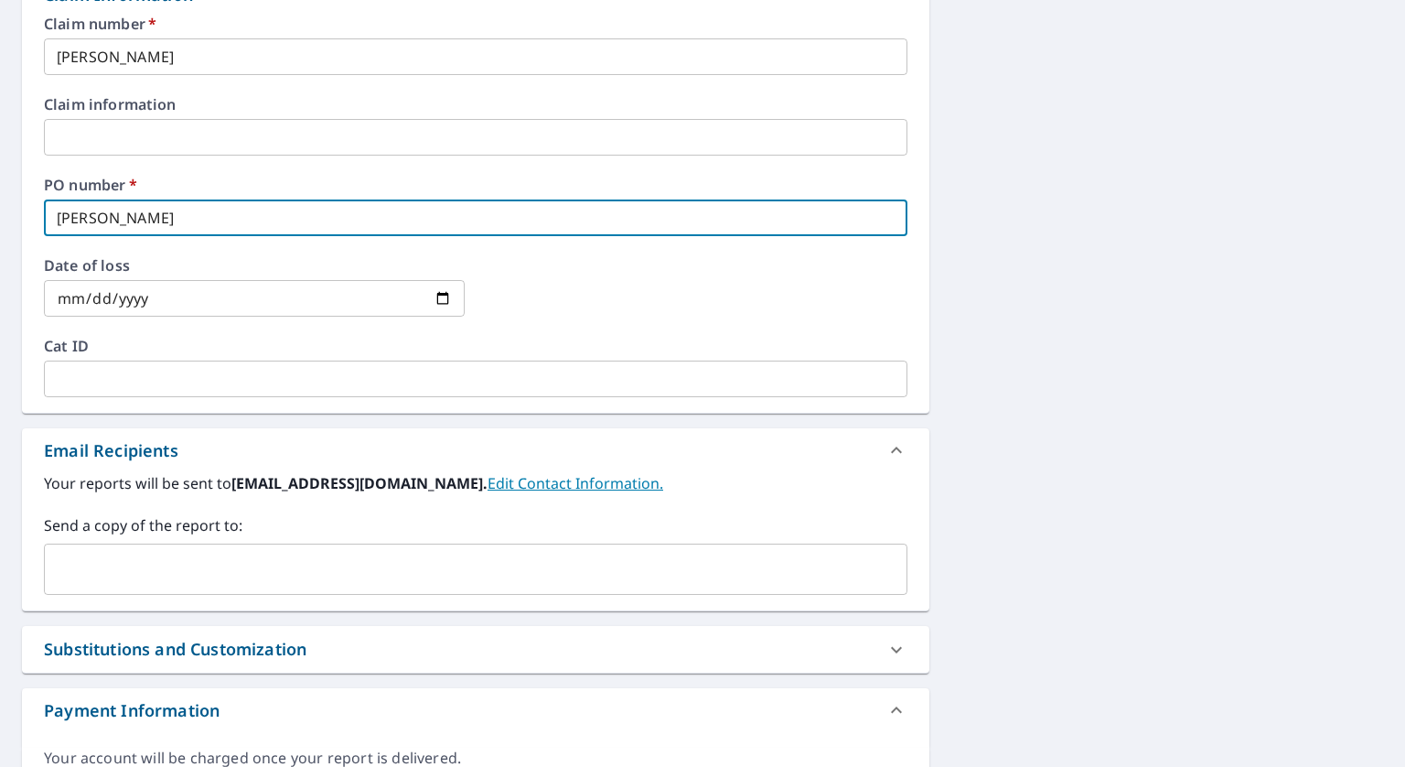
scroll to position [694, 0]
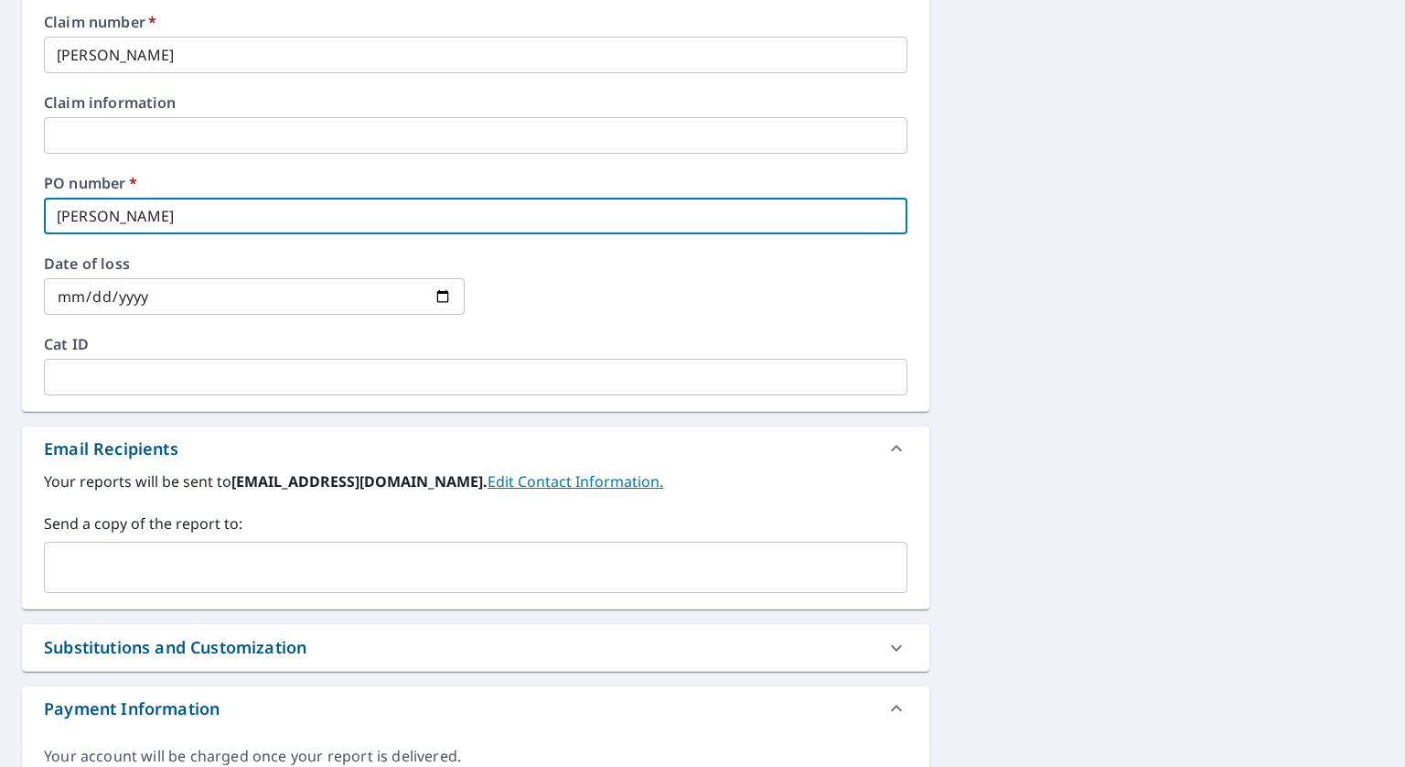
type input "[PERSON_NAME]"
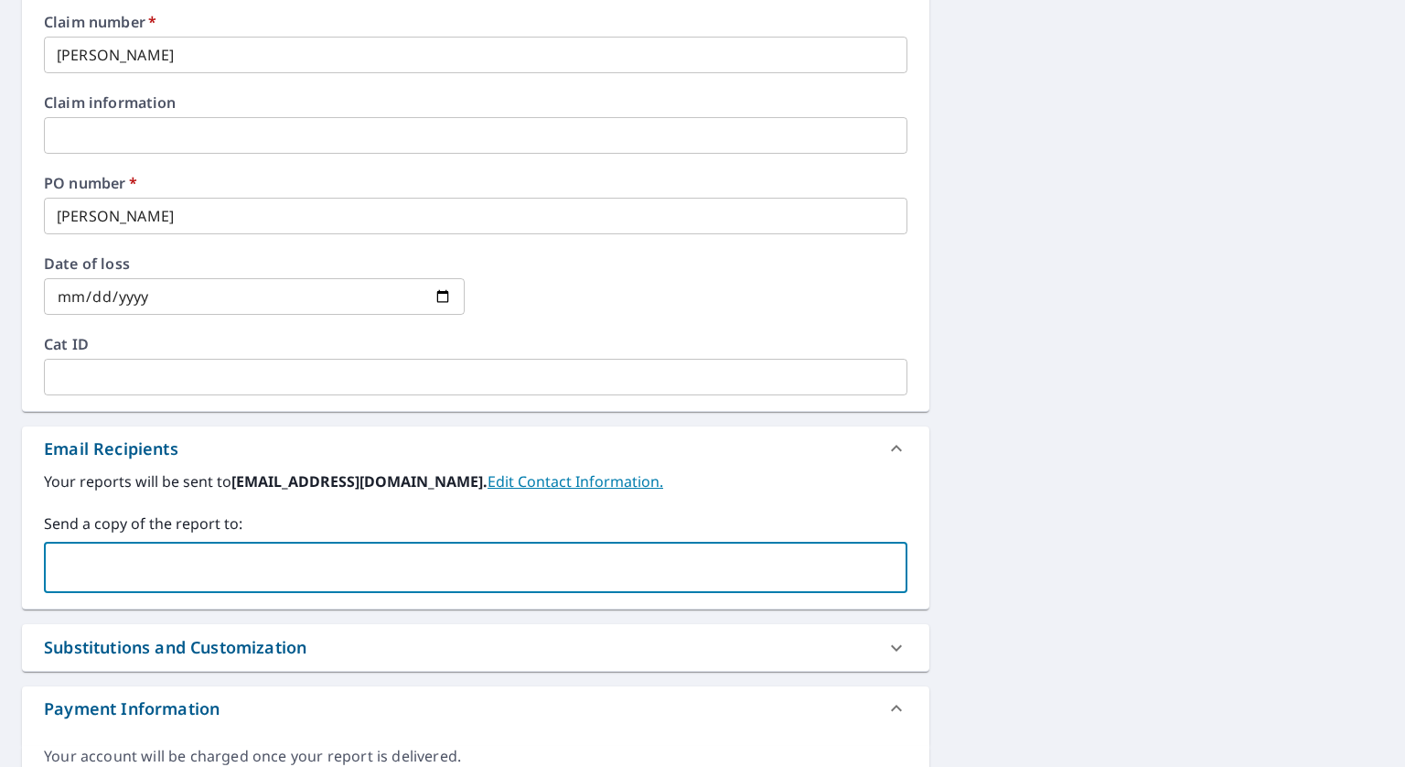
click at [113, 561] on input "text" at bounding box center [462, 567] width 820 height 35
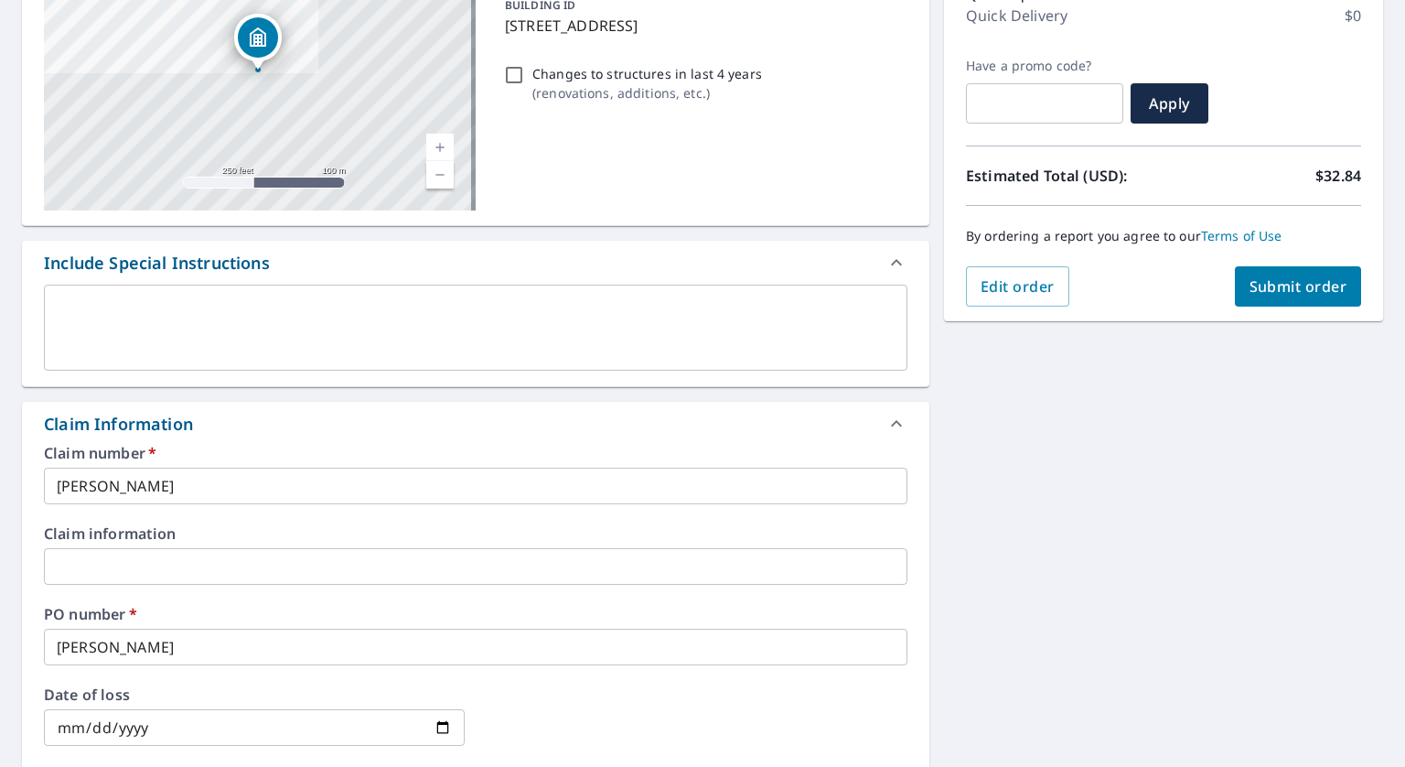
scroll to position [255, 0]
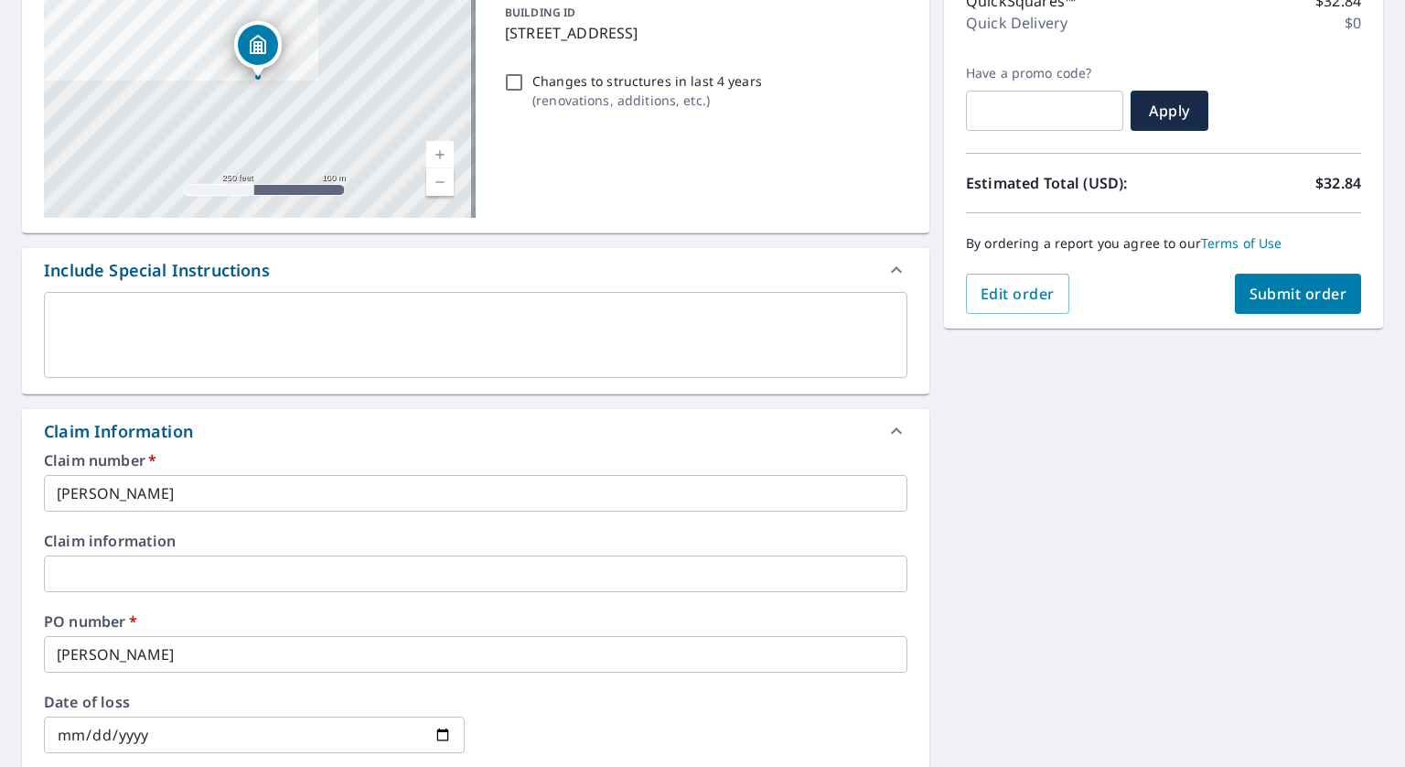
type input "[EMAIL_ADDRESS][DOMAIN_NAME]"
click at [1252, 298] on span "Submit order" at bounding box center [1299, 294] width 98 height 20
checkbox input "true"
